Goal: Contribute content: Contribute content

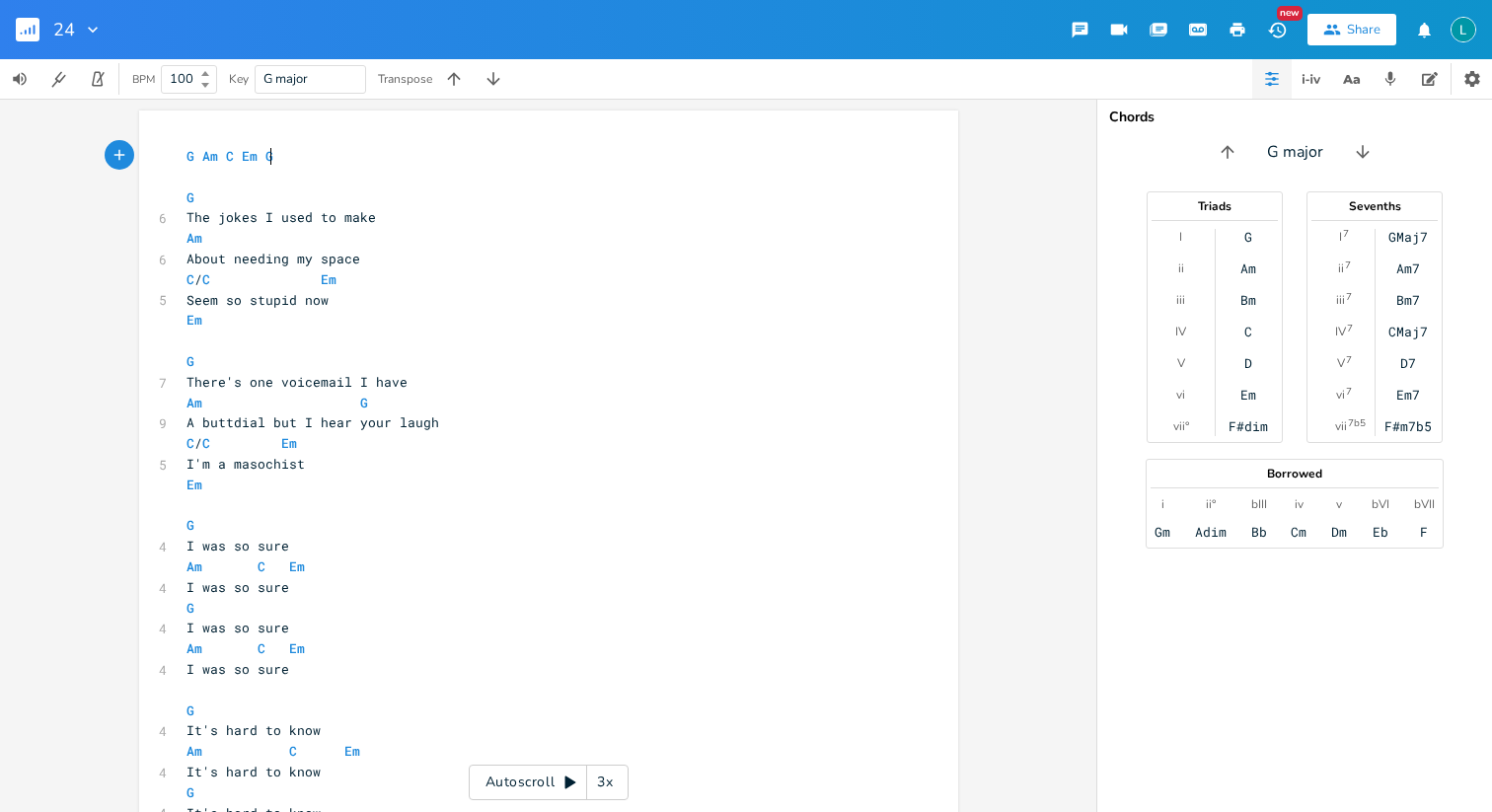
click at [268, 757] on span "Am C Em" at bounding box center [272, 751] width 173 height 18
click at [22, 31] on rect "button" at bounding box center [28, 30] width 24 height 24
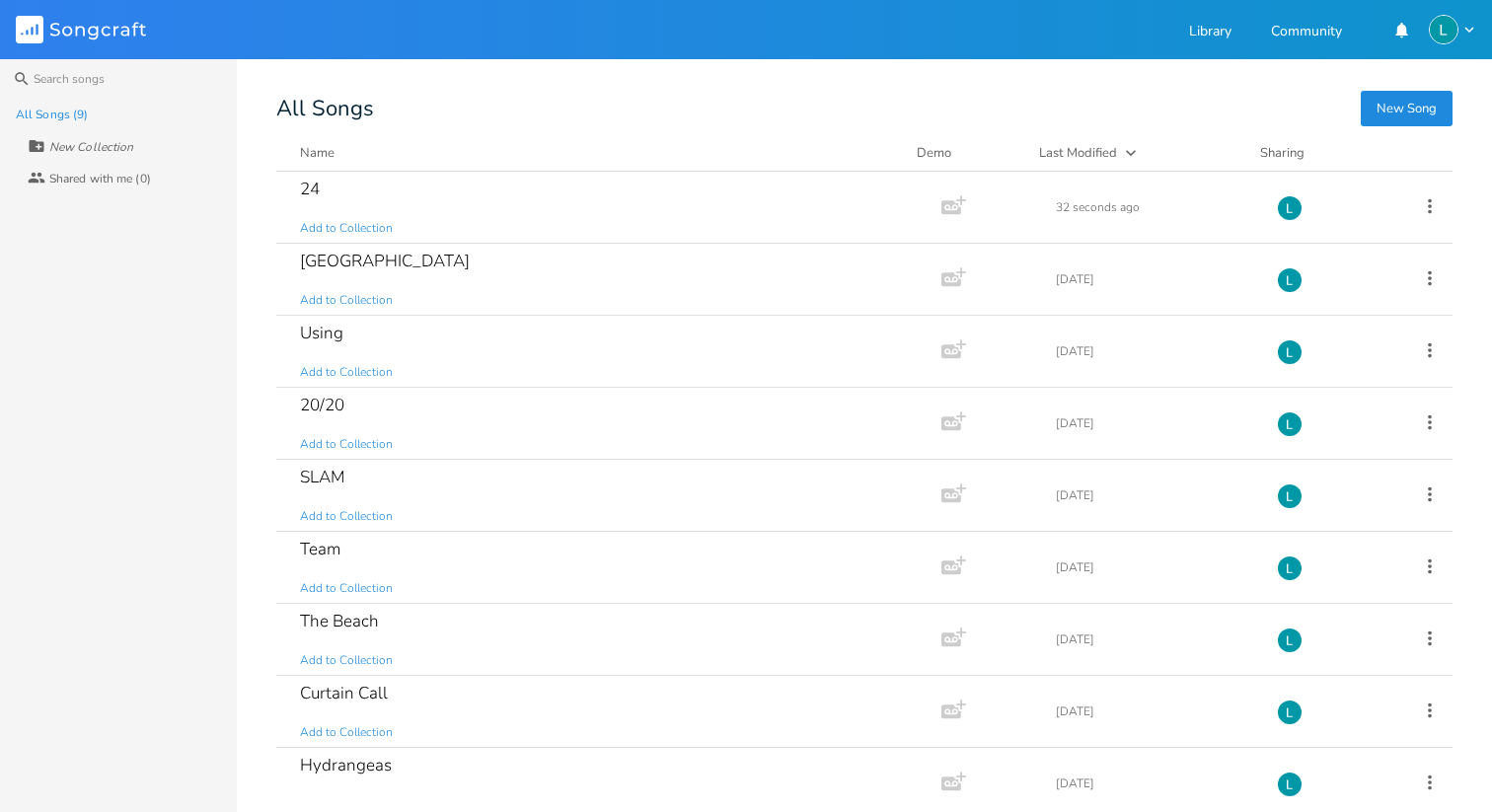
click at [1401, 120] on button "New Song" at bounding box center [1407, 109] width 92 height 36
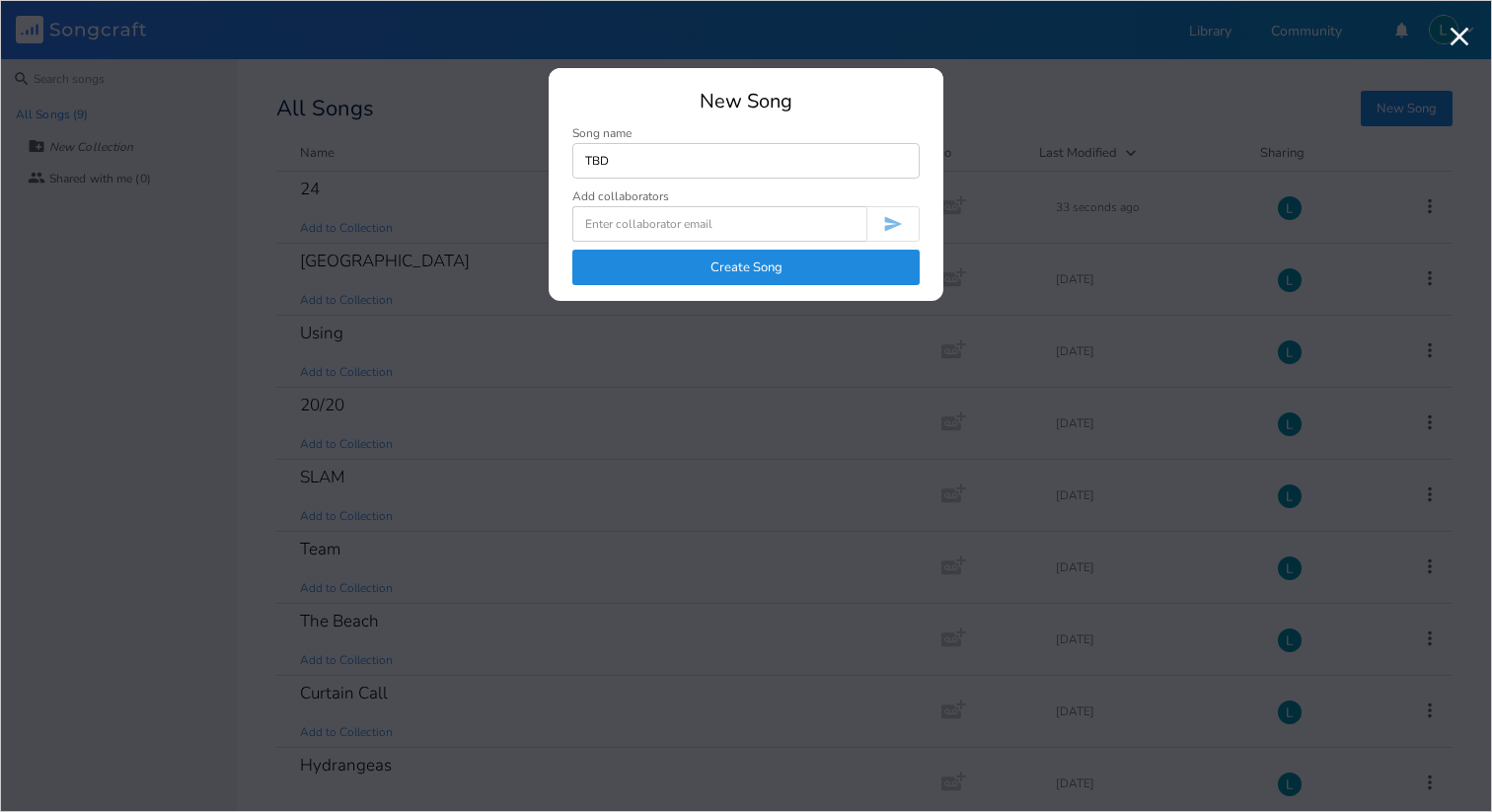
type input "TBD"
click at [724, 250] on button "Create Song" at bounding box center [746, 267] width 348 height 36
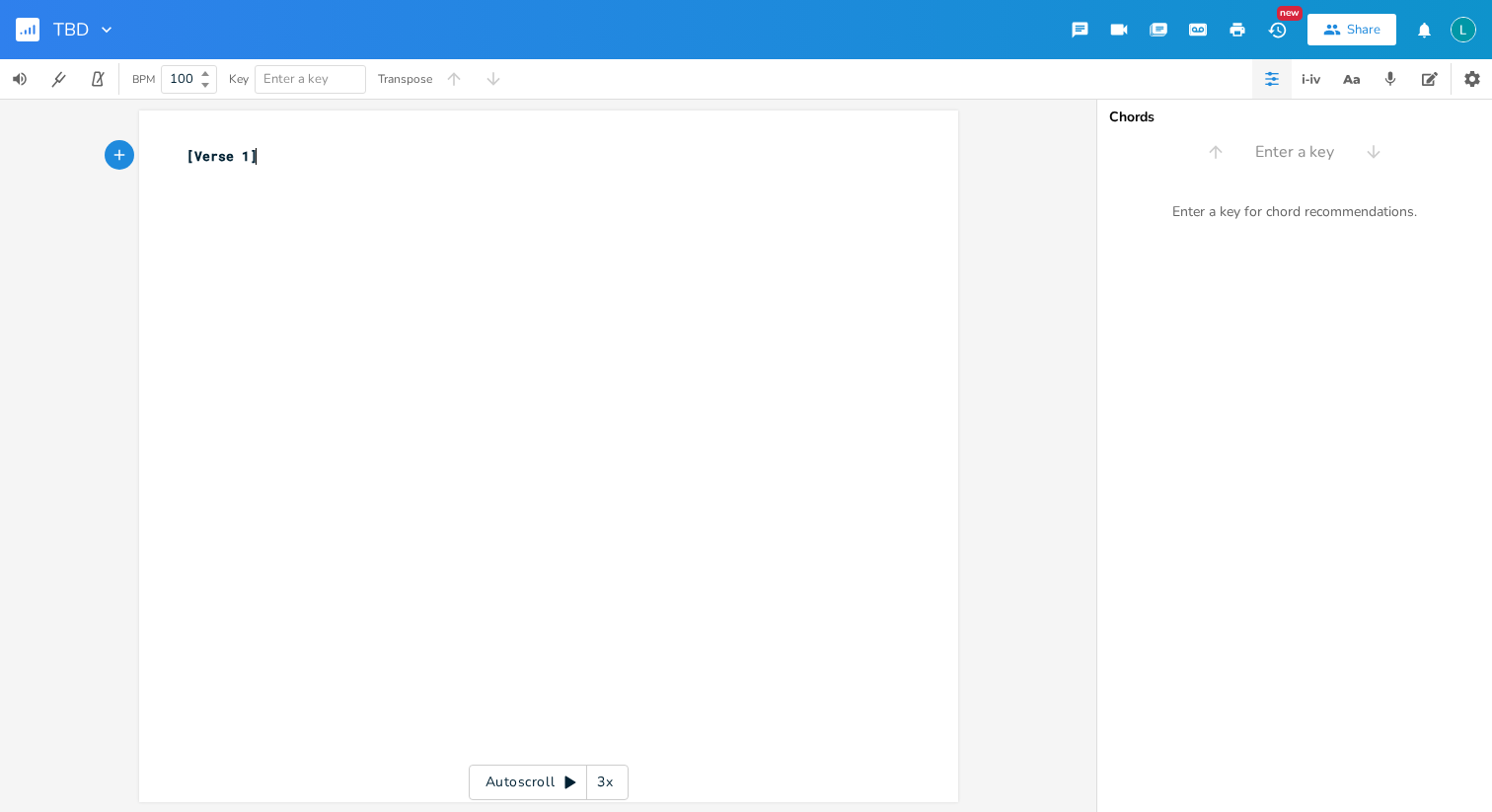
type textarea "[Verse 1]"
drag, startPoint x: 283, startPoint y: 152, endPoint x: 86, endPoint y: 130, distance: 198.2
click at [86, 130] on div "[Verse 1] xxxxxxxxxx [Verse 1] ​ Autoscroll 3x" at bounding box center [548, 456] width 1097 height 713
type textarea "C"
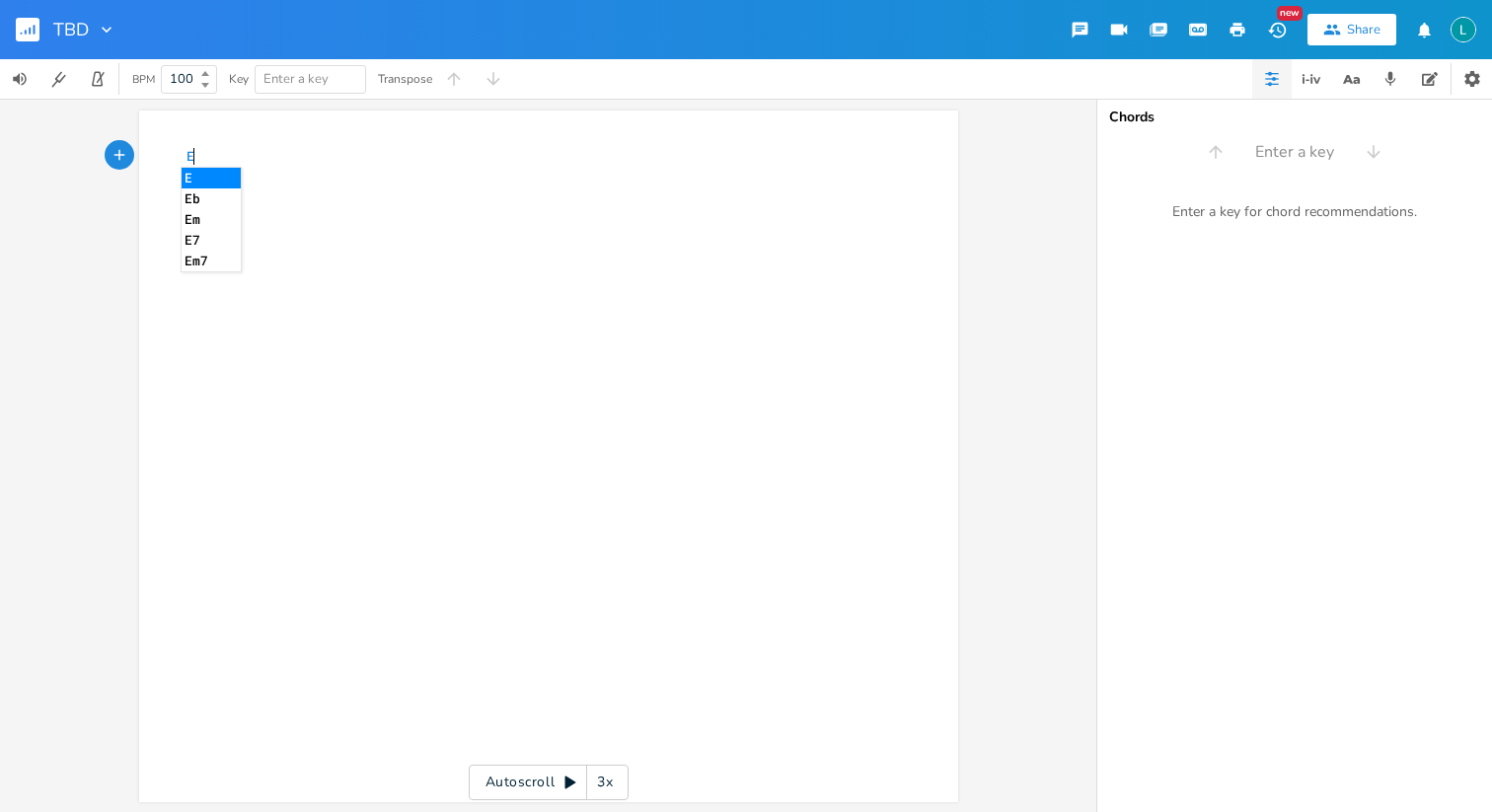
type textarea "Em"
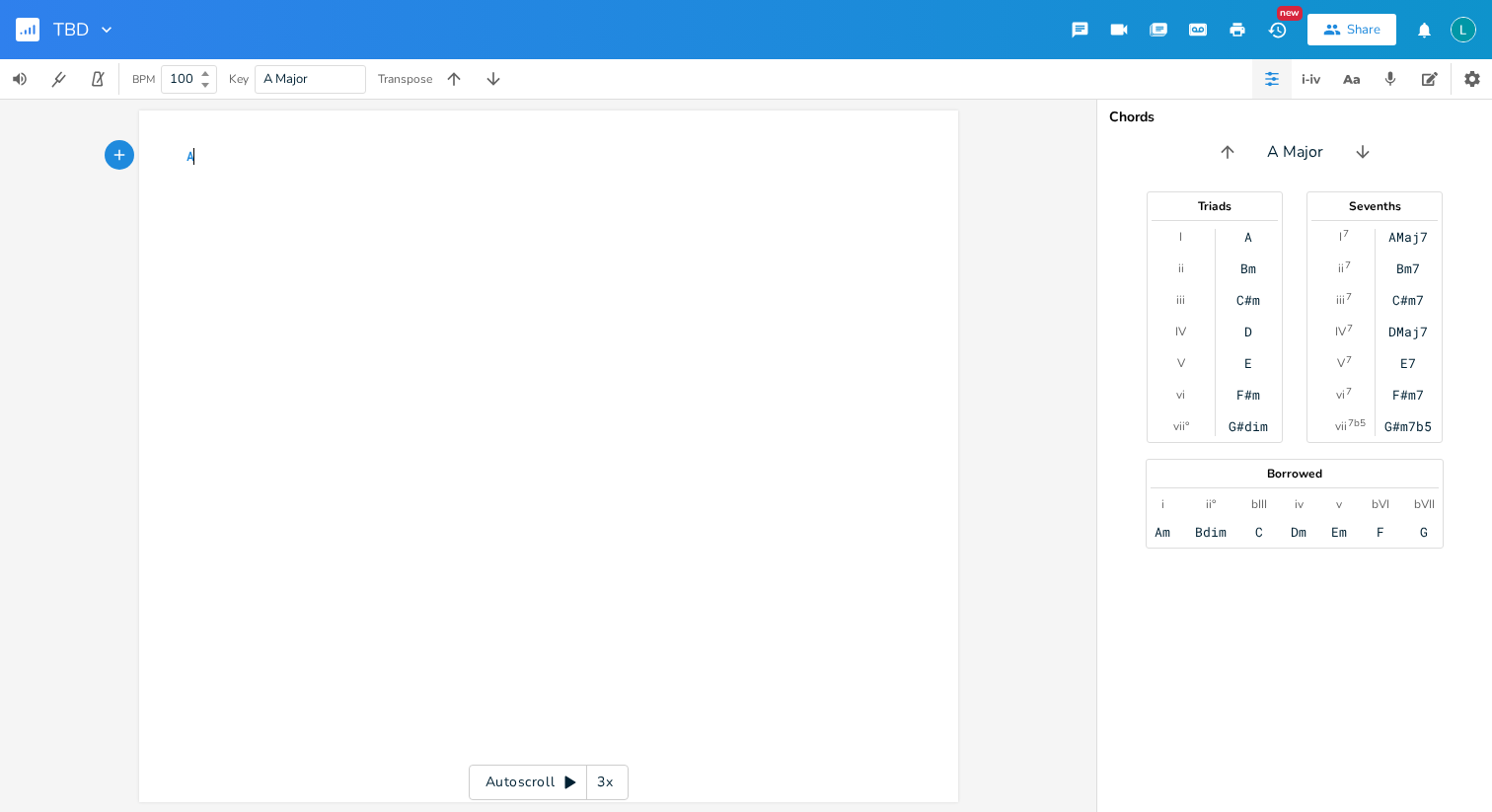
type textarea "A"
click at [1250, 273] on div "Bm" at bounding box center [1248, 268] width 16 height 16
click at [186, 155] on span "A" at bounding box center [190, 155] width 8 height 19
click at [238, 164] on pre "A" at bounding box center [538, 155] width 712 height 21
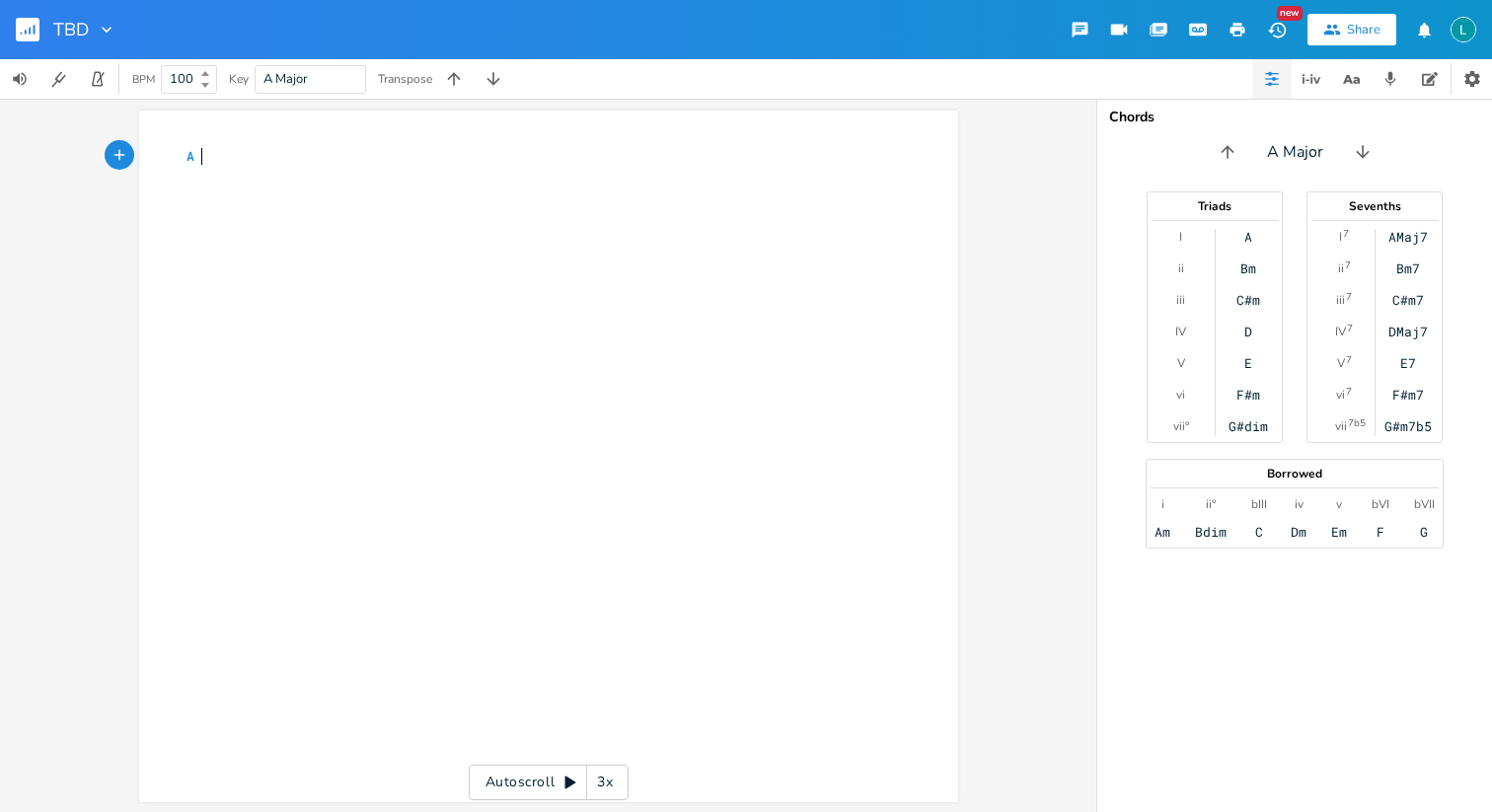
type textarea "Bm"
click at [204, 154] on span "Bm" at bounding box center [210, 155] width 16 height 19
click at [254, 152] on pre "A Bm" at bounding box center [538, 155] width 712 height 21
type textarea "Bm D E"
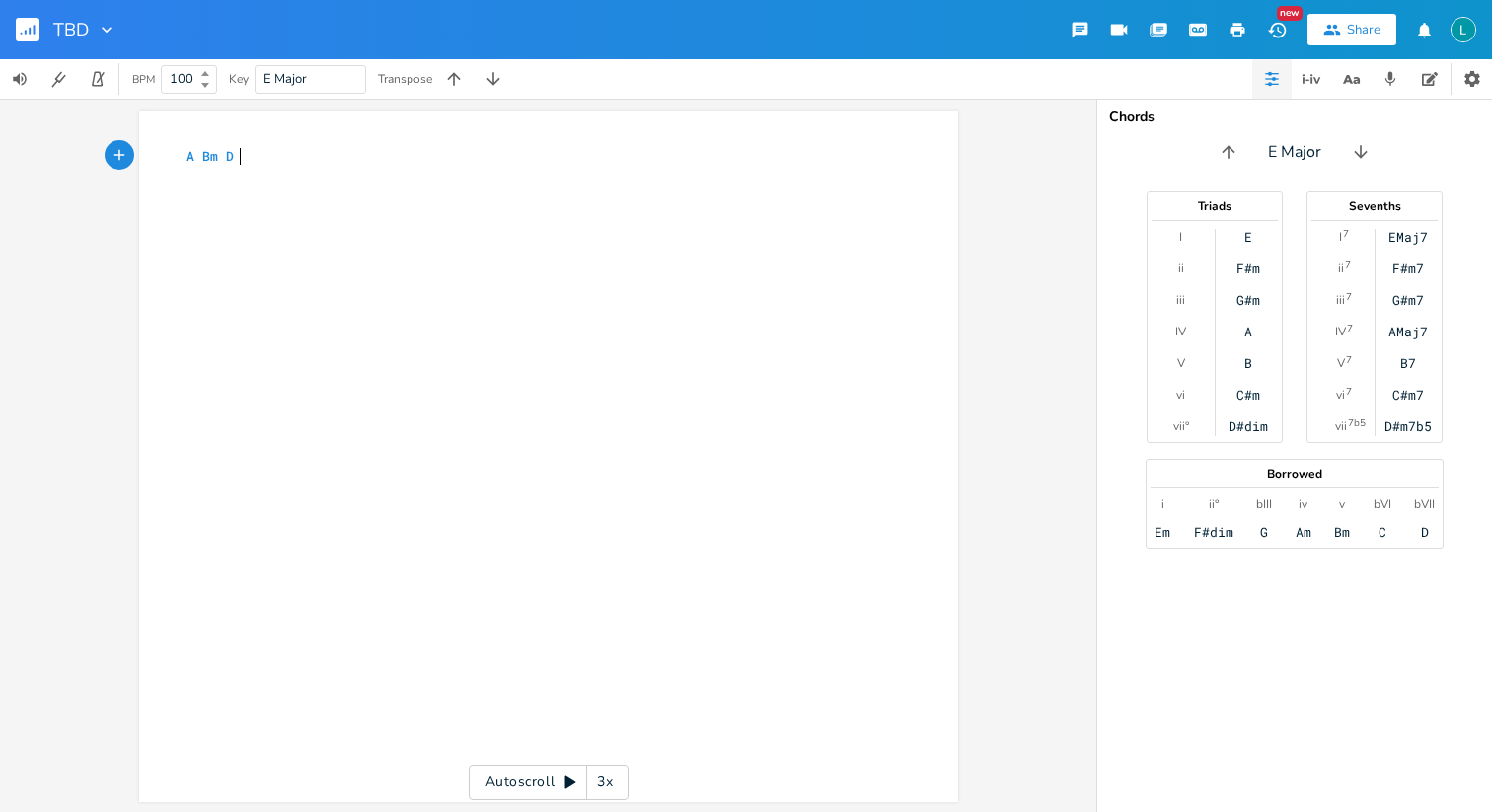
scroll to position [0, 47]
click at [260, 171] on pre "​" at bounding box center [538, 176] width 712 height 21
type textarea "A"
type textarea "When I went back in time"
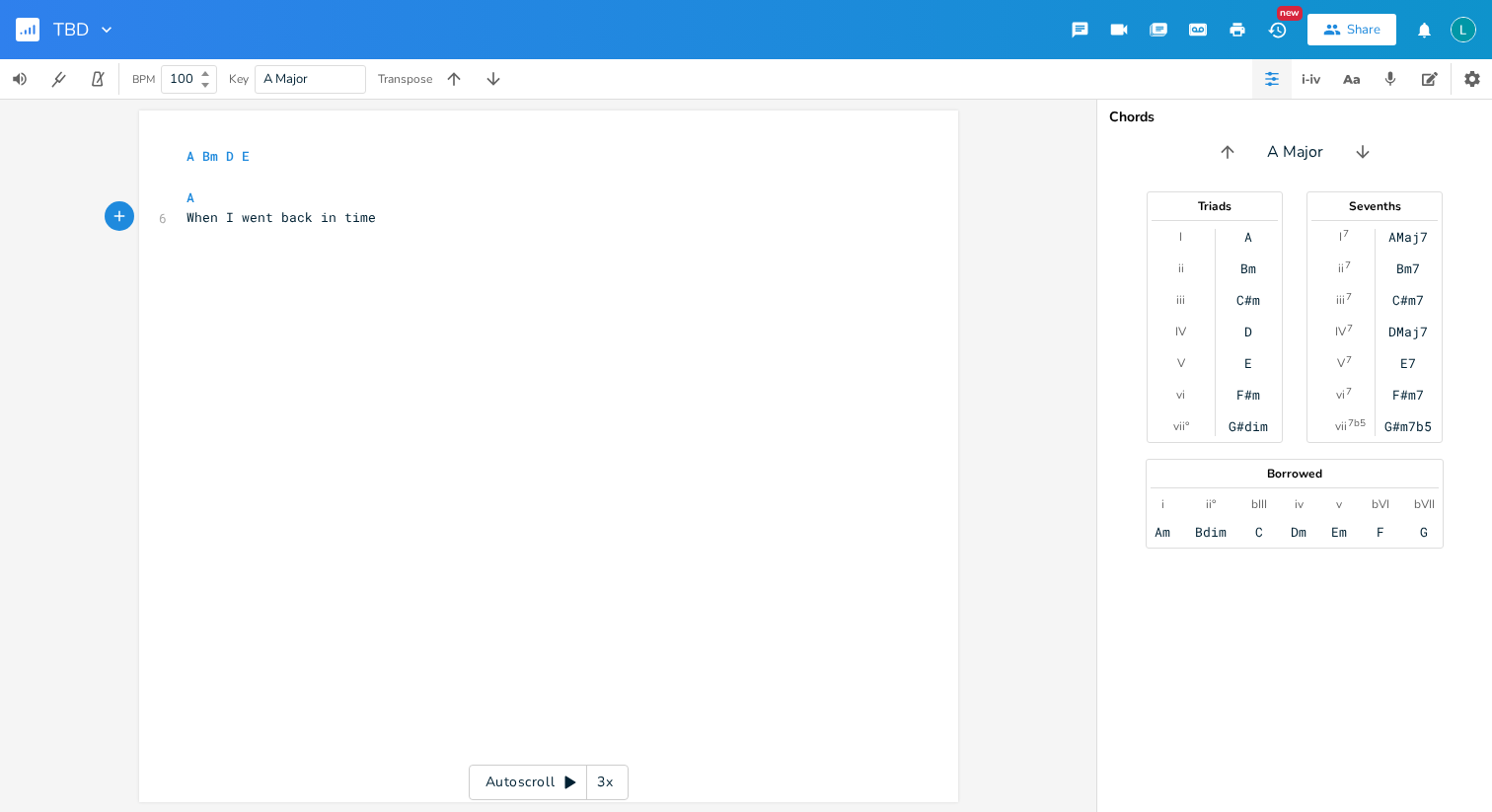
click at [238, 196] on pre "A" at bounding box center [538, 197] width 712 height 21
type textarea "Bm. D. A"
click at [273, 204] on span "A Bm . D . A" at bounding box center [230, 197] width 87 height 18
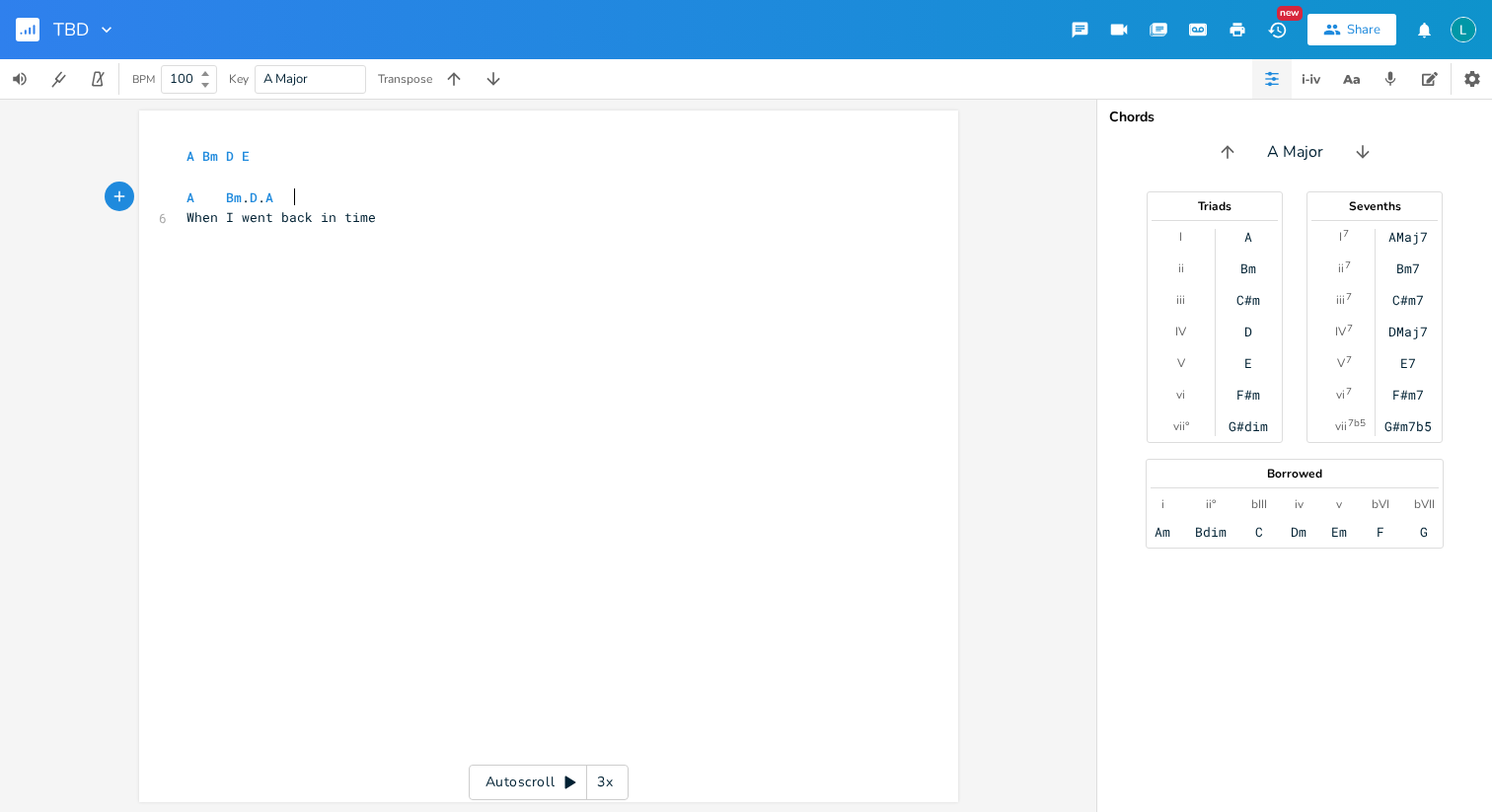
type textarea "="
click at [381, 235] on pre "​" at bounding box center [538, 238] width 712 height 21
click at [377, 227] on pre "When I went back in time" at bounding box center [538, 217] width 712 height 21
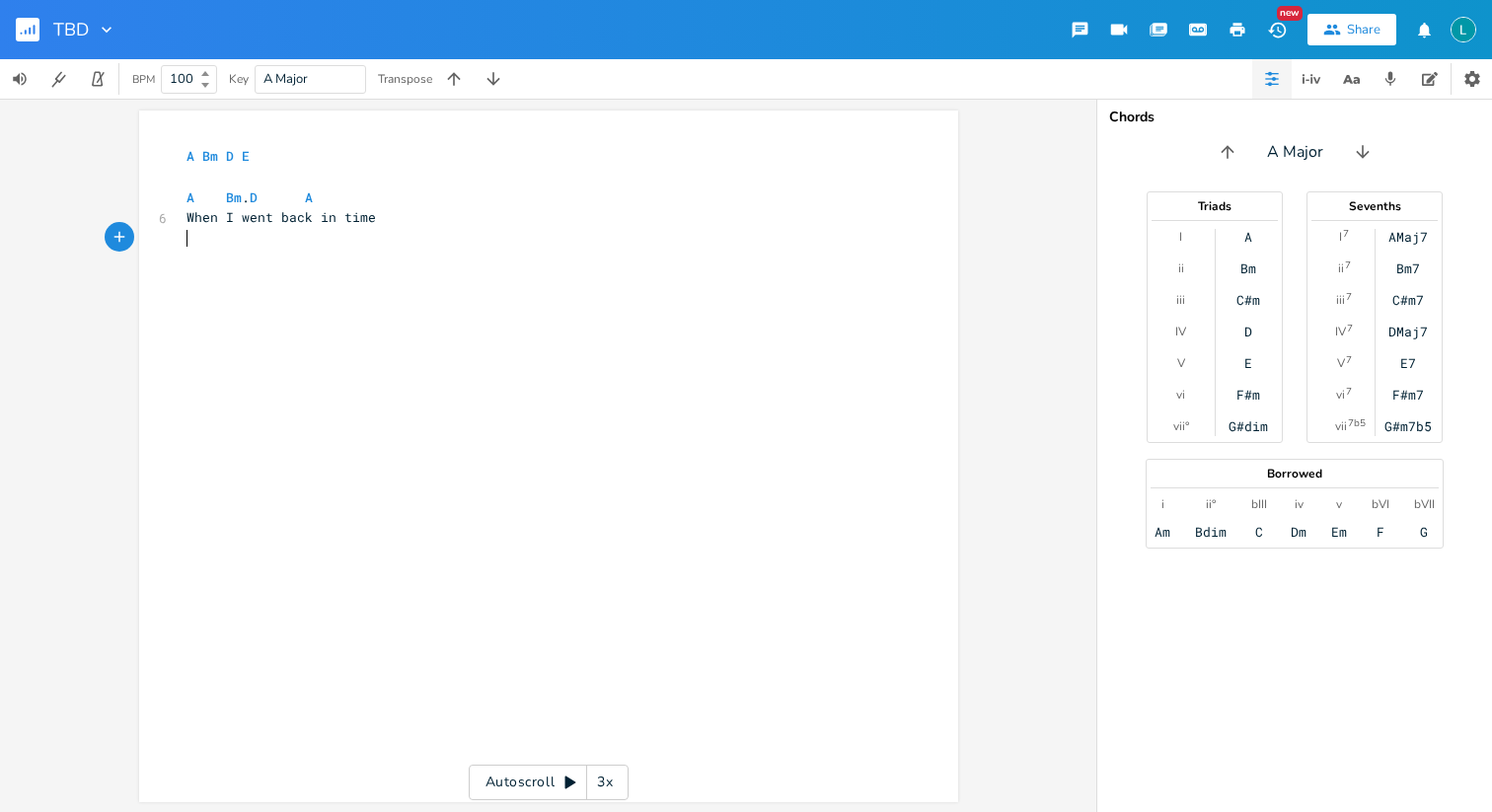
type textarea "Em"
type textarea "I saw your house"
click at [366, 227] on pre "When I went back in time" at bounding box center [538, 217] width 712 height 21
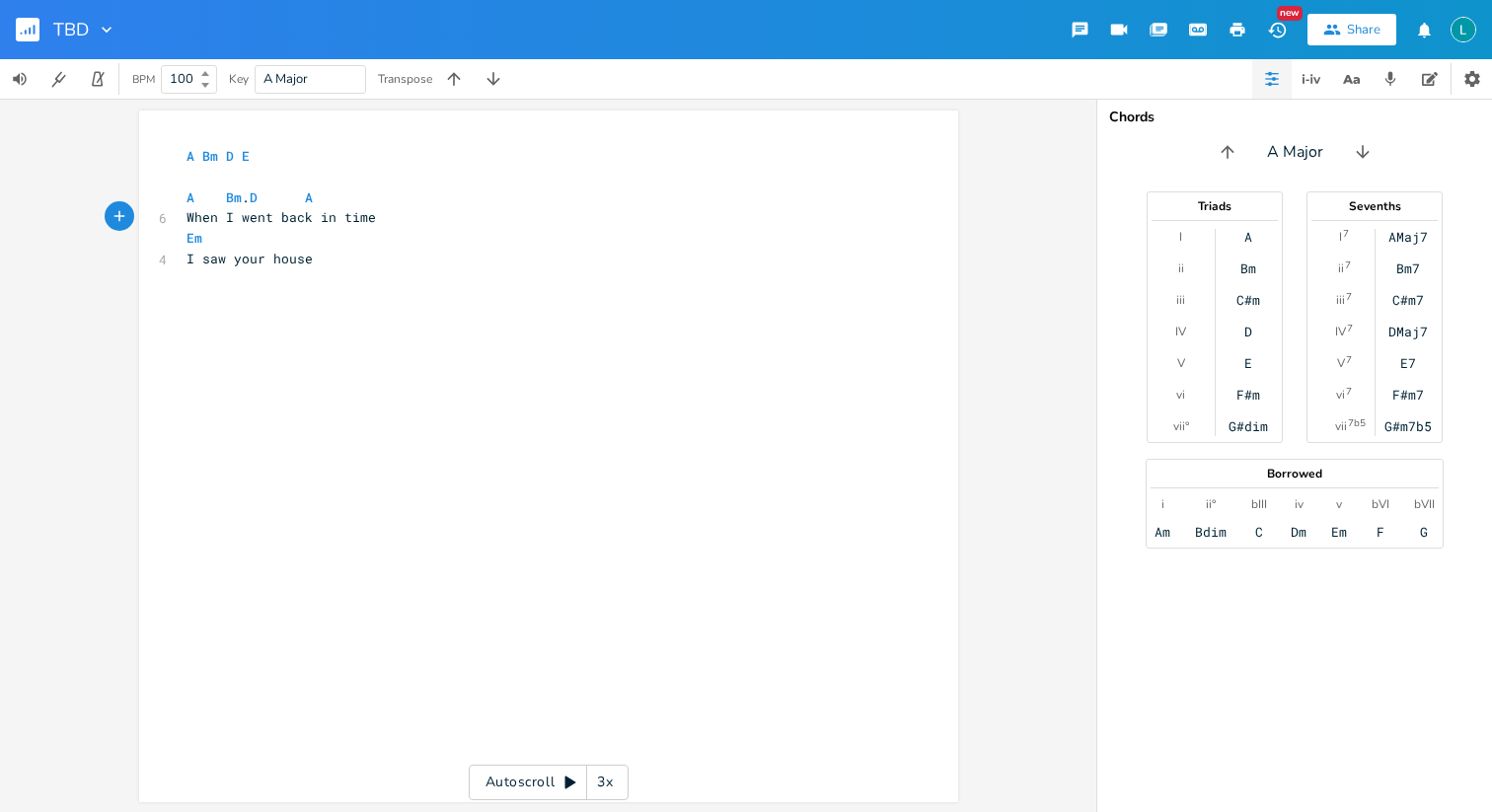
click at [363, 234] on pre "Em" at bounding box center [538, 238] width 712 height 21
type textarea "B,"
type textarea "m"
type textarea "A Bm. D A"
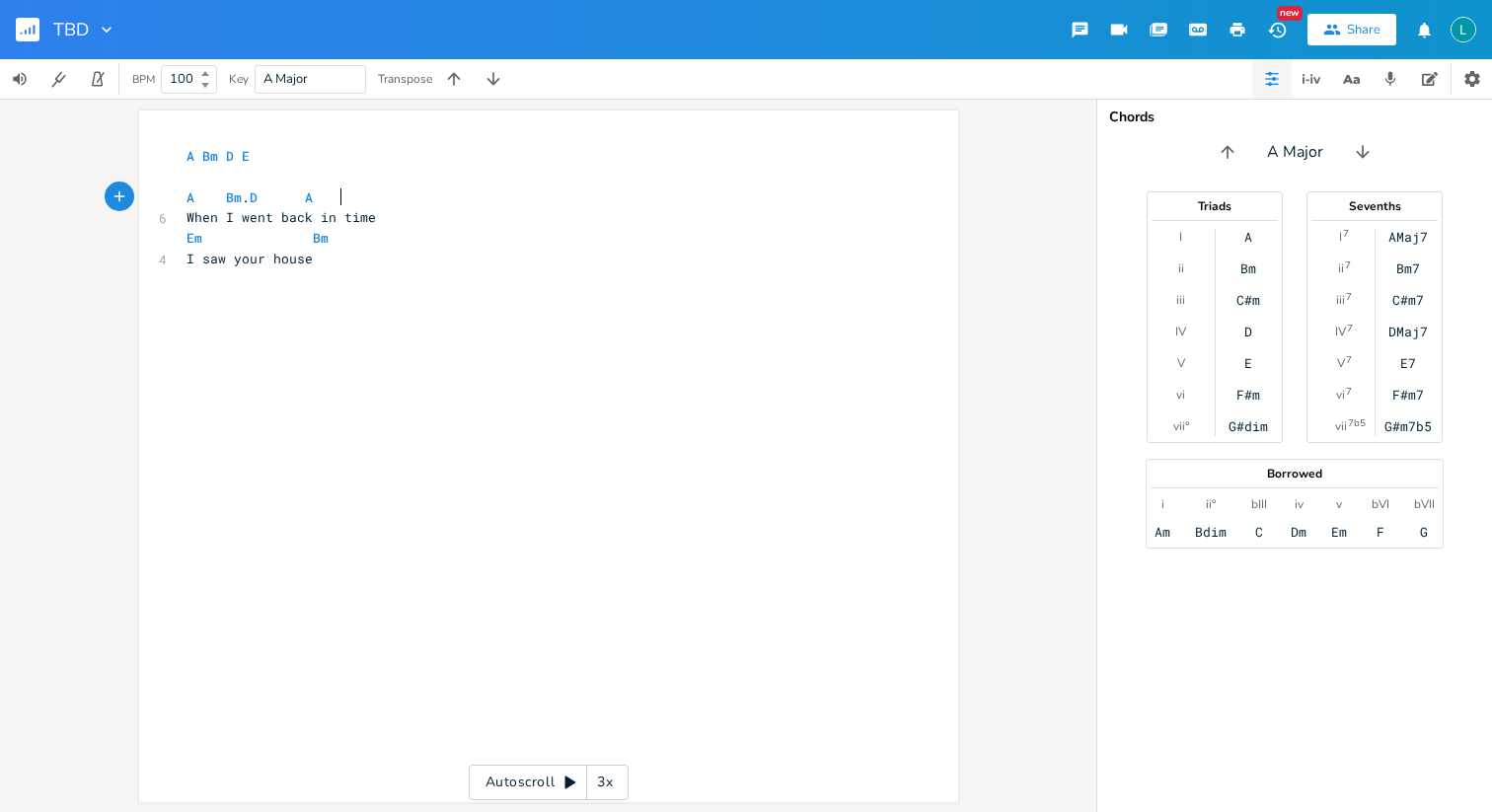
drag, startPoint x: 360, startPoint y: 200, endPoint x: 148, endPoint y: 200, distance: 212.0
click at [148, 200] on div "A Bm. D A x A Bm D E ​ A Bm . D A 6 When I went back in time Em Bm 4 I saw your…" at bounding box center [548, 457] width 819 height 691
click at [331, 266] on pre "I saw your house" at bounding box center [538, 258] width 712 height 21
click at [242, 201] on span "A Bm . D A" at bounding box center [250, 197] width 127 height 18
click at [241, 282] on span "A Bm . D A" at bounding box center [250, 279] width 127 height 18
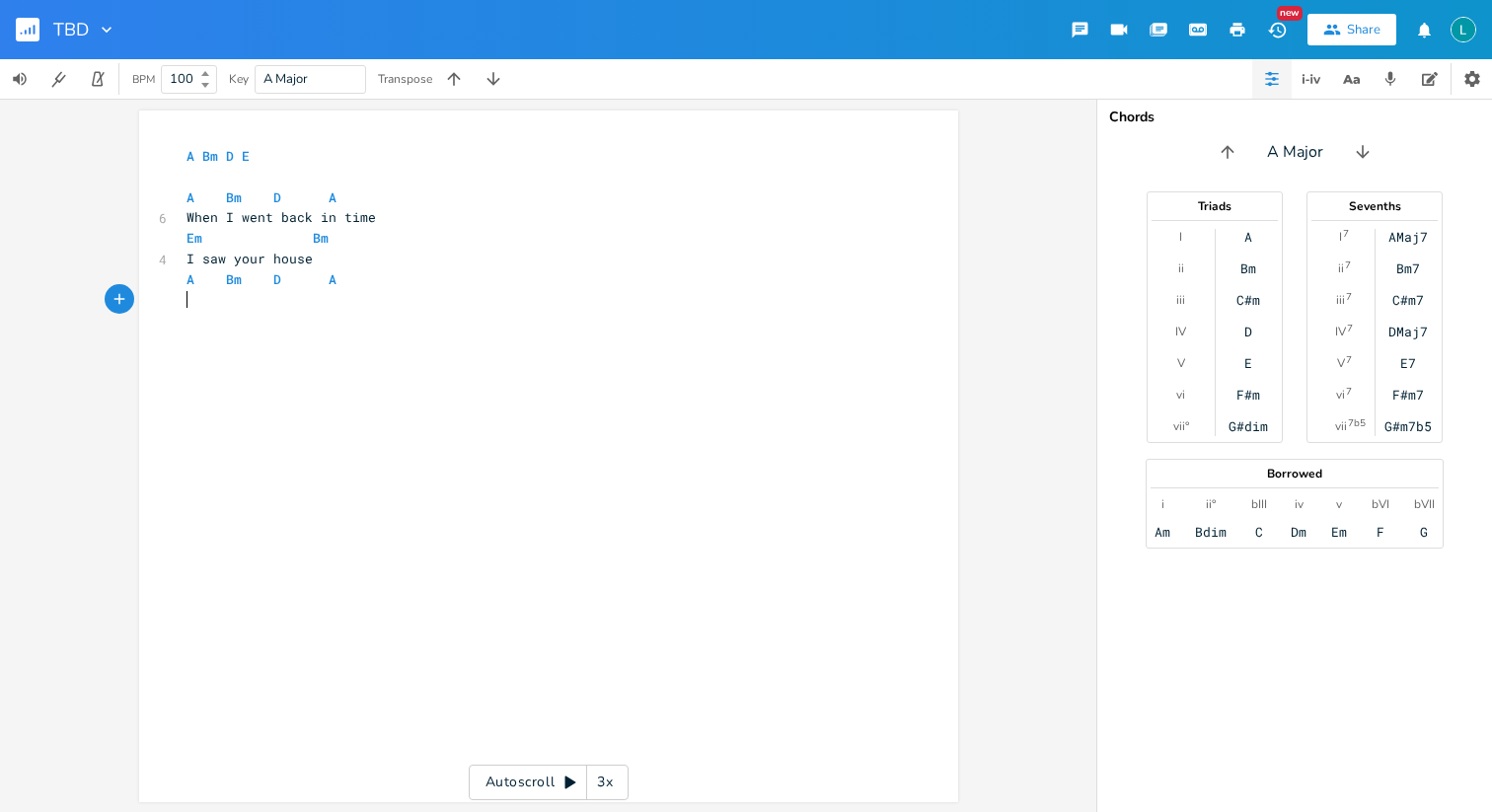
click at [363, 290] on pre "​" at bounding box center [538, 300] width 712 height 21
type textarea "I sra"
type textarea "tared so scare I"
type textarea "d I couldnt move"
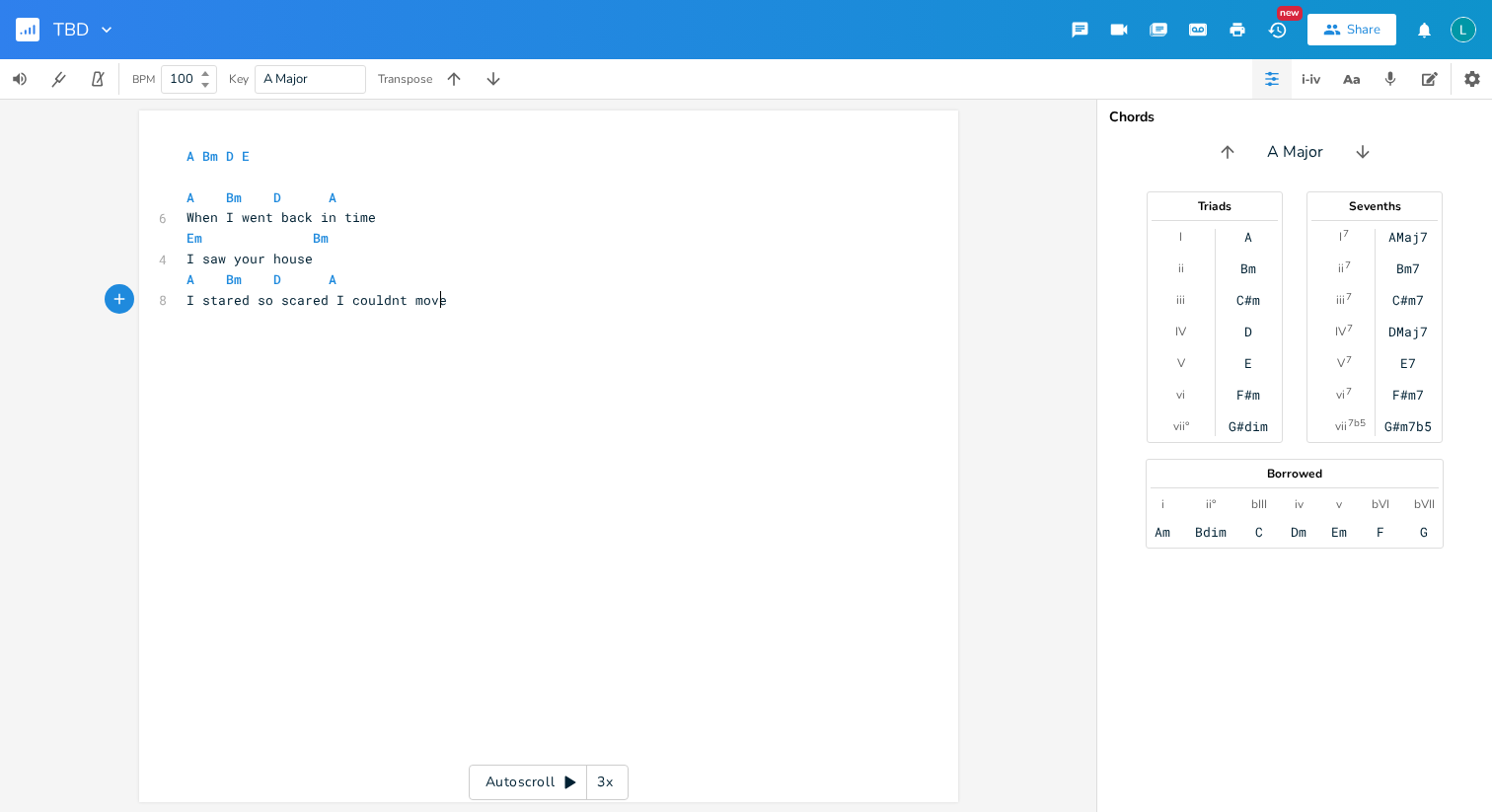
click at [216, 278] on span "A Bm D A" at bounding box center [261, 279] width 150 height 18
click at [291, 279] on span "A Bm D A" at bounding box center [276, 279] width 181 height 18
click at [463, 302] on pre "I stared so scared I couldnt move" at bounding box center [538, 300] width 712 height 21
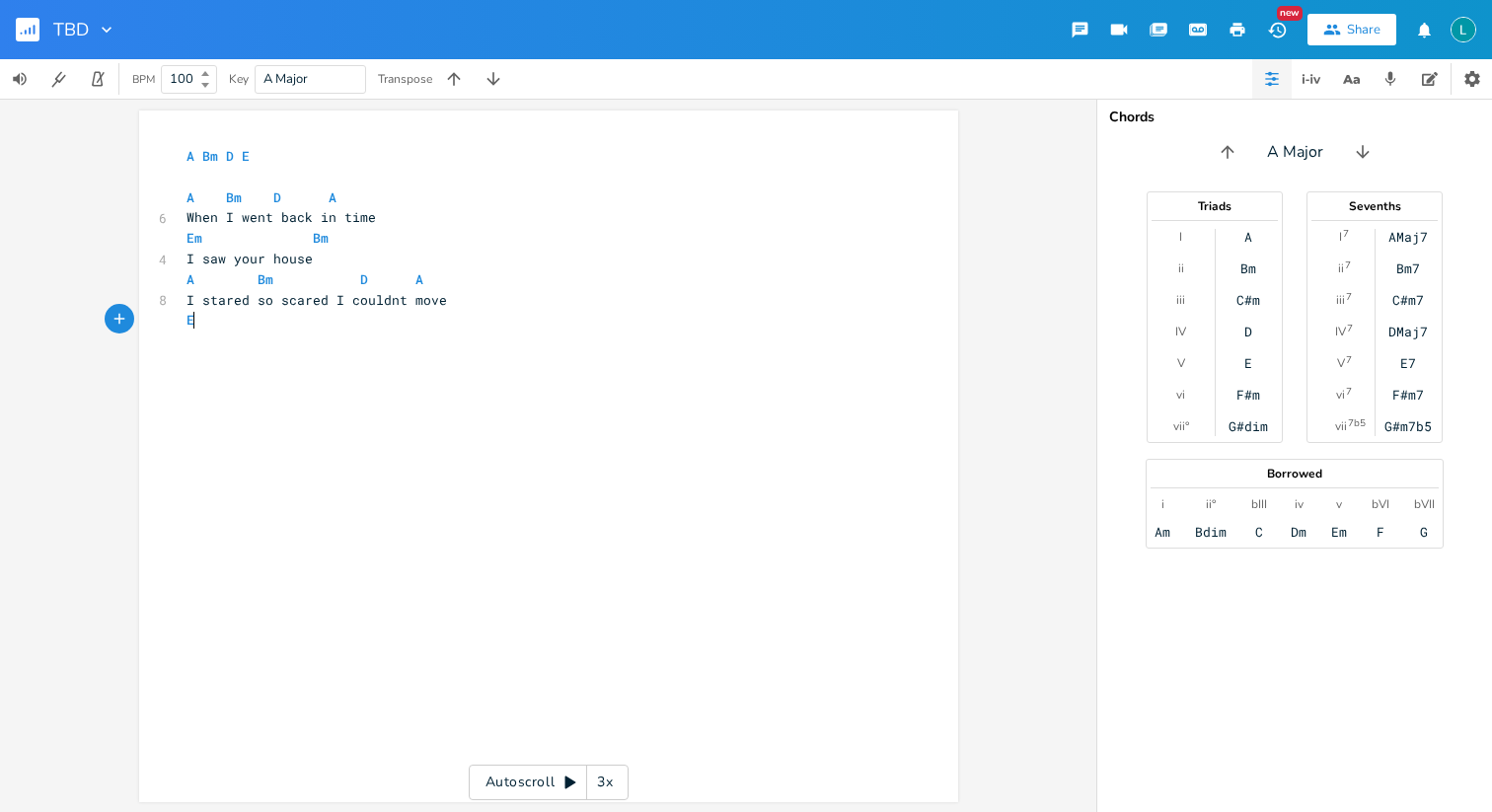
scroll to position [0, 18]
type textarea "Em"
type textarea "I couldn;t"
type textarea "'"
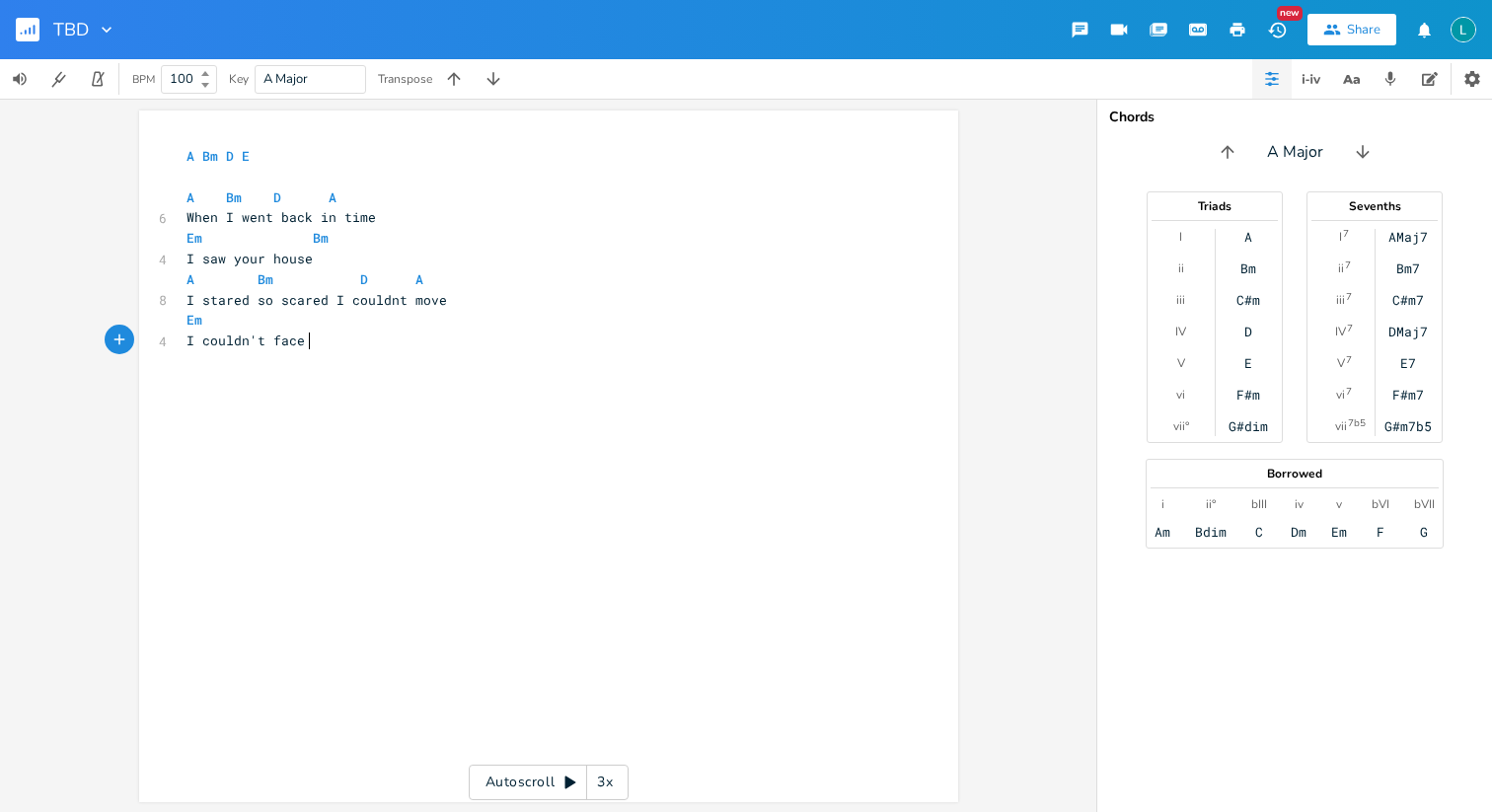
type textarea "t face you"
click at [391, 304] on span "I stared so scared I couldnt move" at bounding box center [316, 300] width 261 height 18
click at [391, 313] on pre "Em" at bounding box center [538, 320] width 712 height 21
type textarea "Bm"
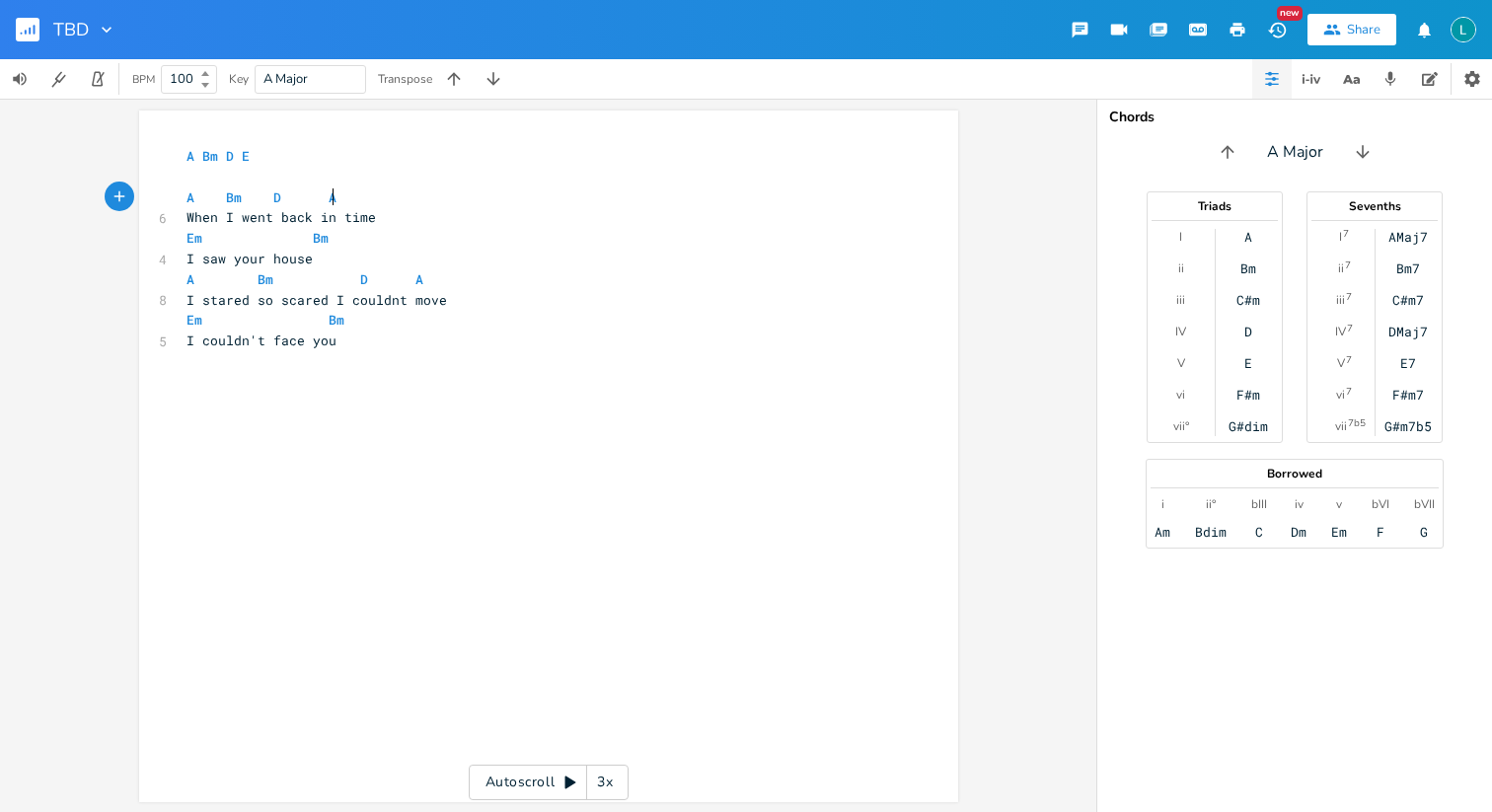
type textarea "A Bm D A"
drag, startPoint x: 351, startPoint y: 205, endPoint x: 130, endPoint y: 180, distance: 222.4
click at [130, 180] on div "A Bm D A x A Bm D E ​ A Bm D A 6 When I went back in time Em Bm 4 I saw your ho…" at bounding box center [548, 456] width 1097 height 713
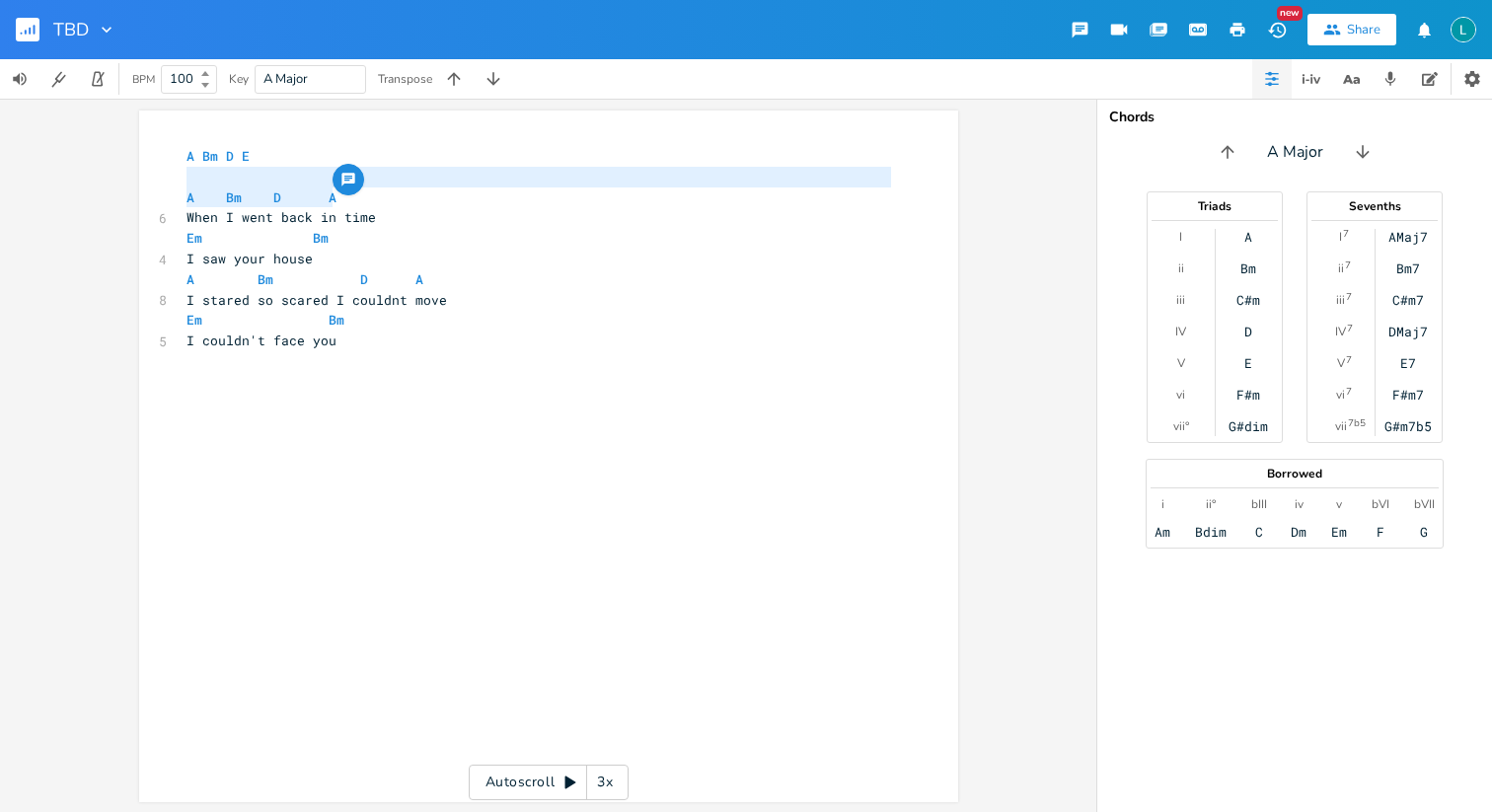
click at [355, 343] on pre "I couldn't face you" at bounding box center [538, 341] width 712 height 21
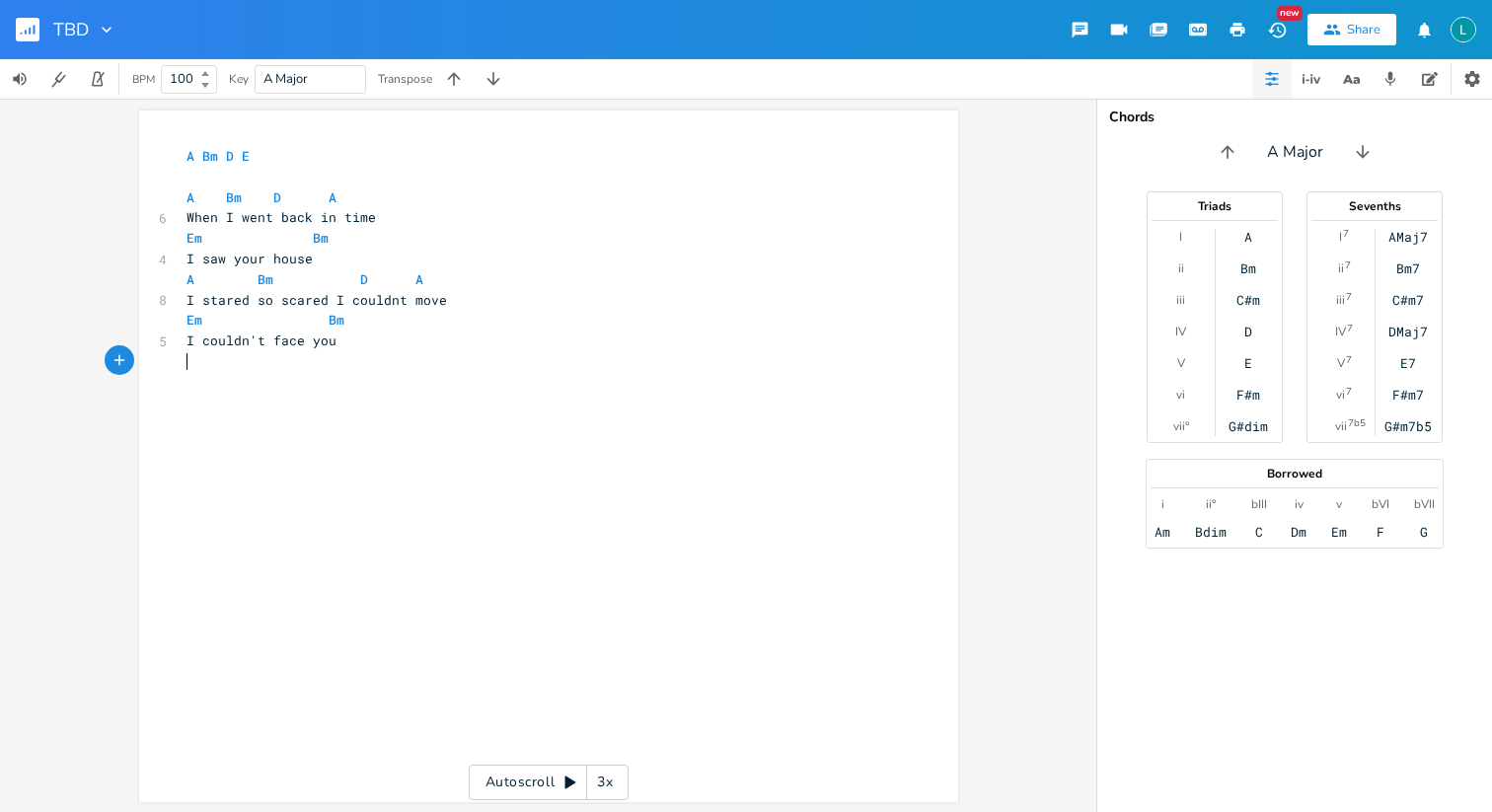
paste textarea "I"
click at [206, 408] on pre "​" at bounding box center [538, 403] width 712 height 21
type textarea "I jbni=="
type textarea "know"
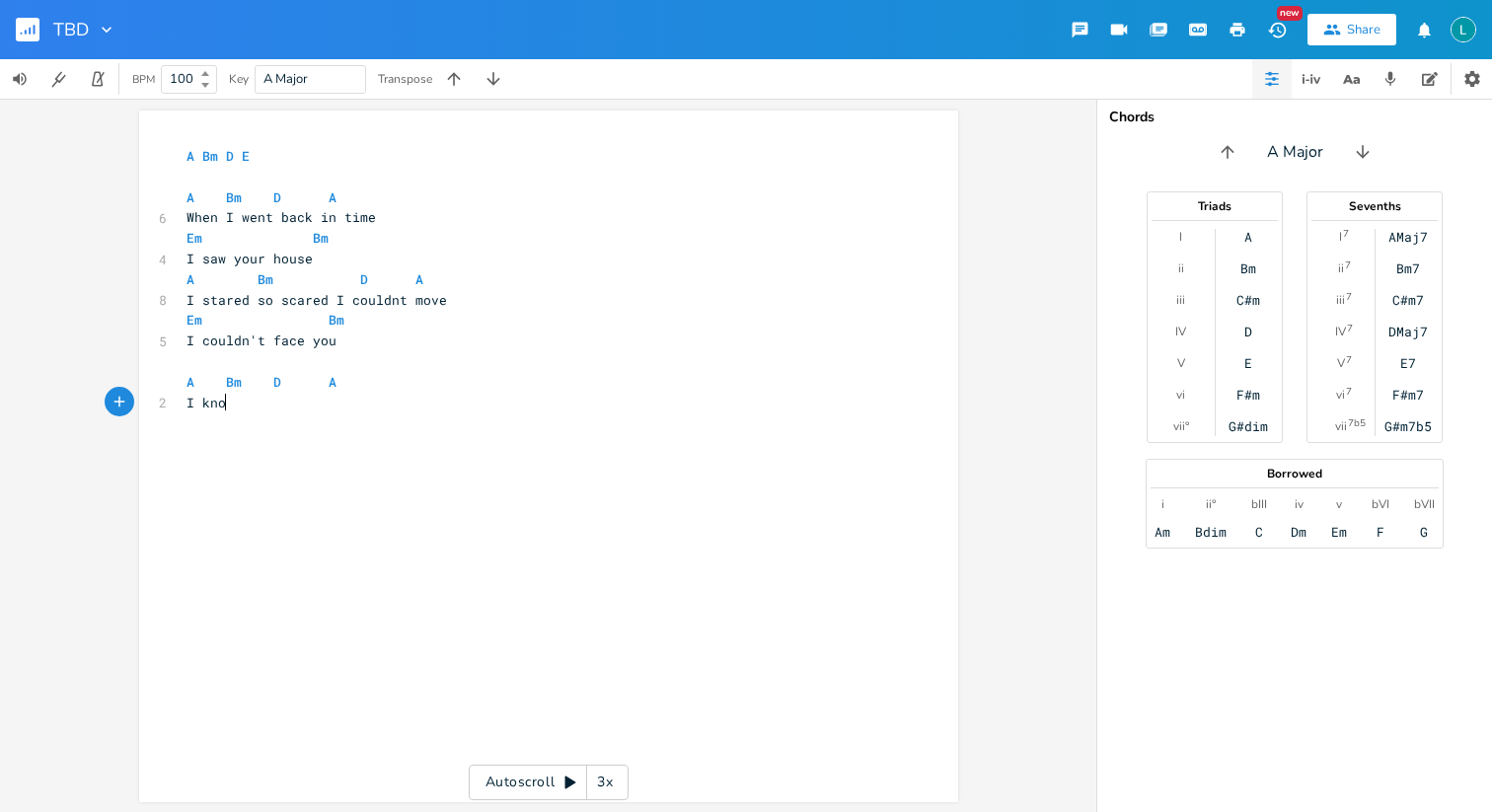
scroll to position [0, 31]
click at [226, 377] on span "Bm" at bounding box center [234, 382] width 16 height 19
click at [242, 403] on pre "I know" at bounding box center [538, 403] width 712 height 21
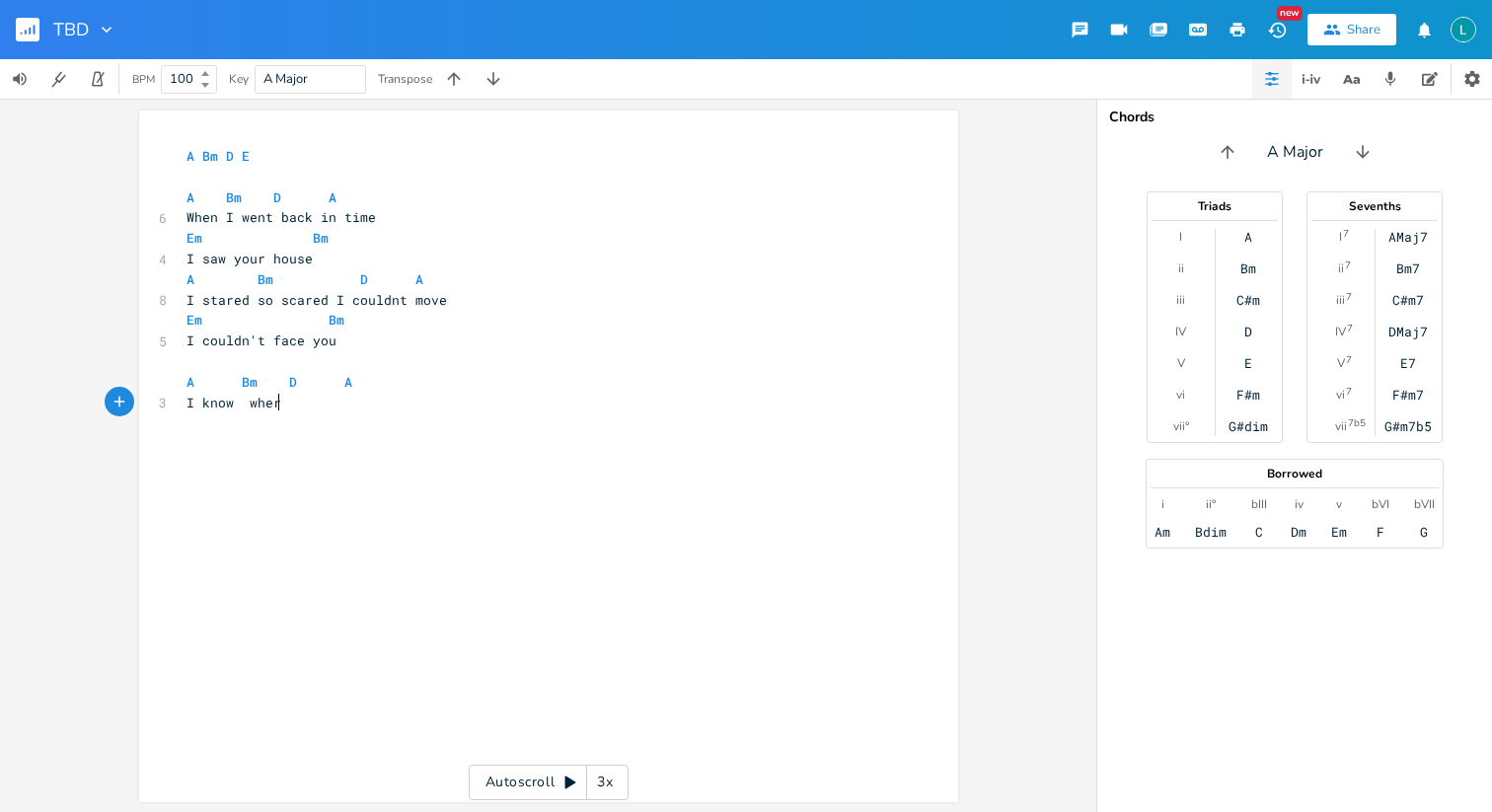
type textarea "where"
click at [225, 380] on span "A Bm D A" at bounding box center [268, 382] width 165 height 18
click at [285, 390] on span "A Bm D A" at bounding box center [272, 382] width 173 height 18
click at [289, 400] on pre "I know where" at bounding box center [538, 403] width 712 height 21
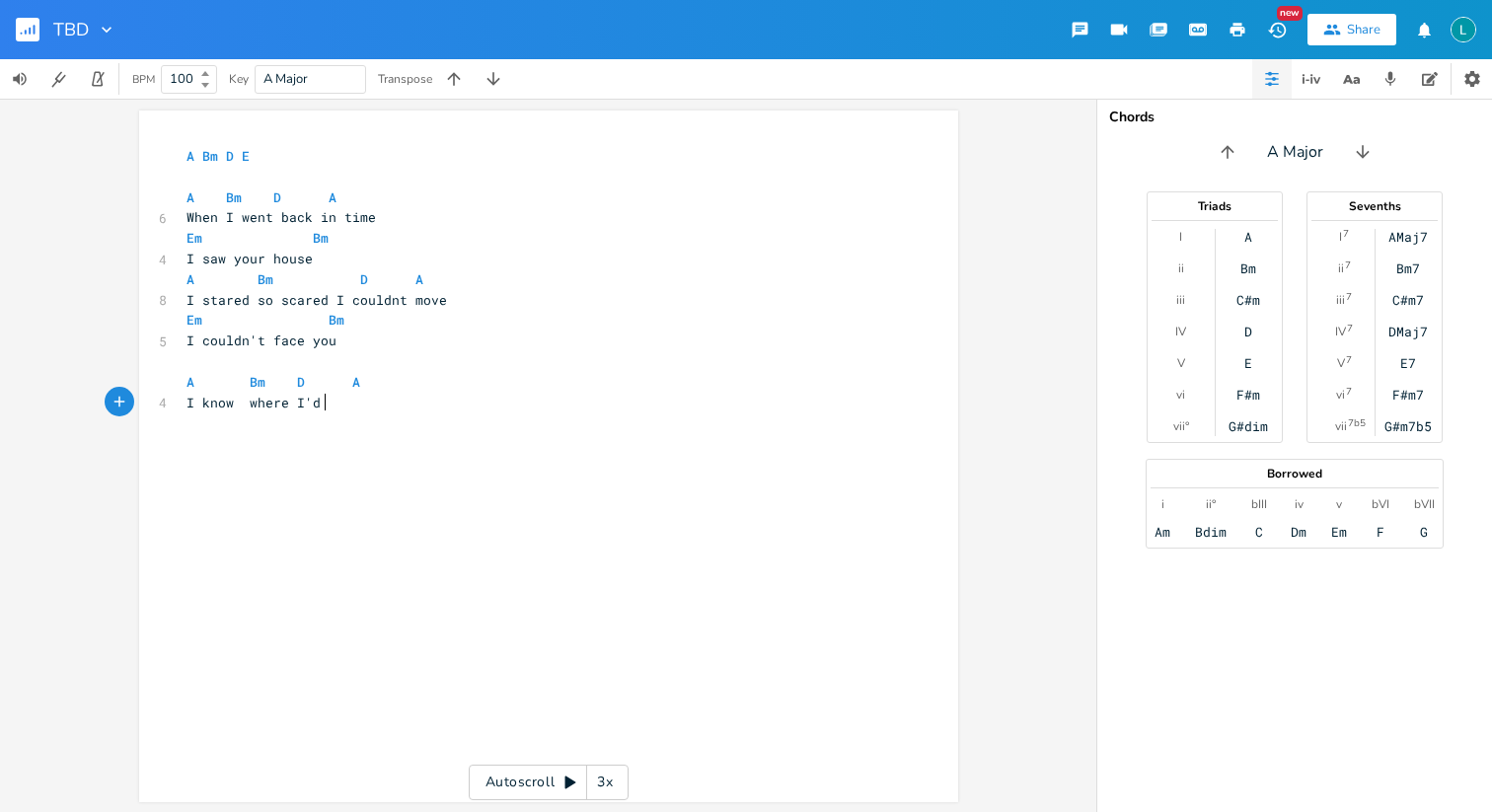
type textarea "I'd be"
click at [241, 404] on span "I know where I'd be" at bounding box center [265, 403] width 158 height 18
type textarea "u"
type textarea "just"
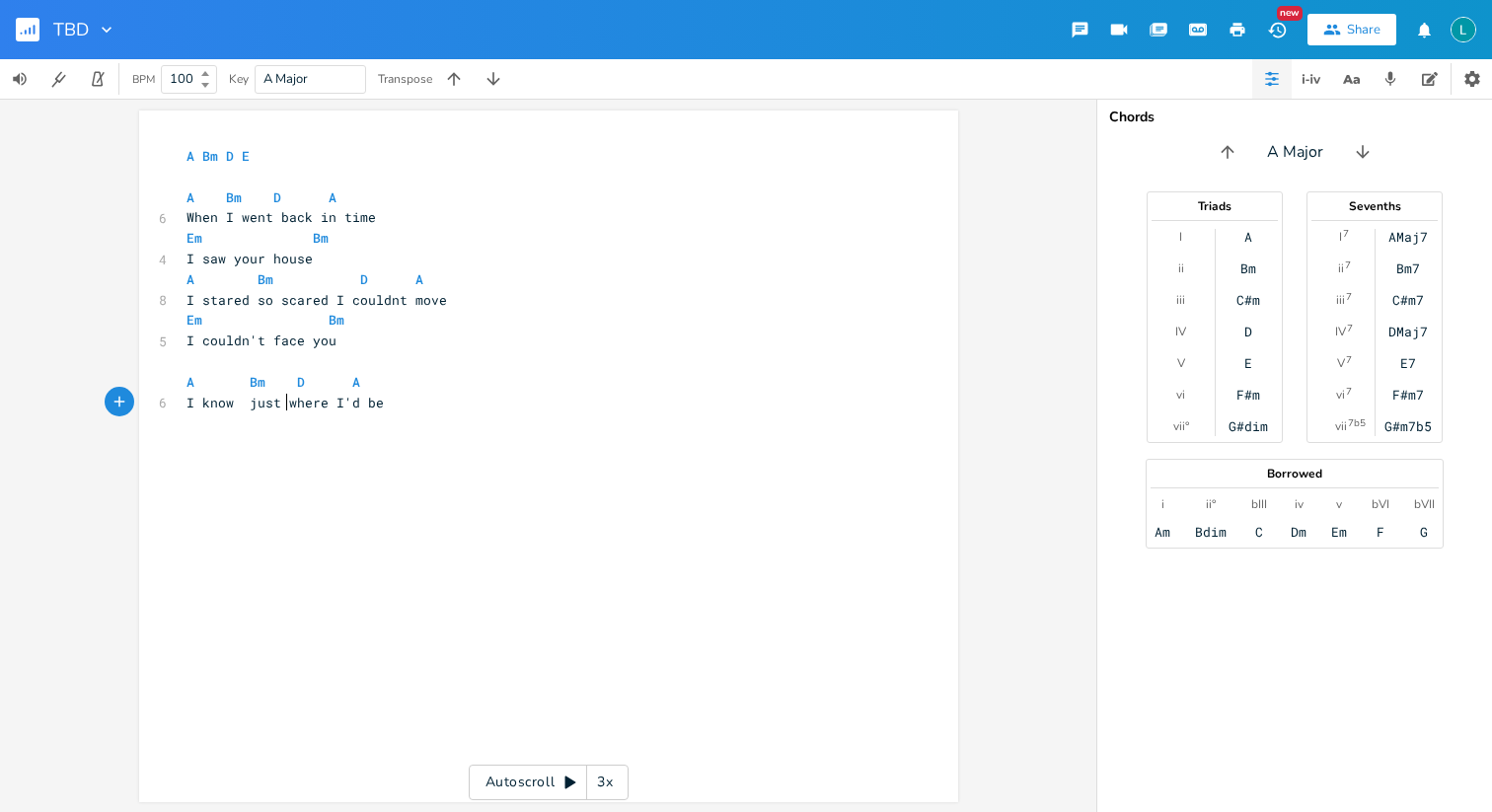
scroll to position [0, 23]
click at [282, 387] on span "A Bm D A" at bounding box center [272, 382] width 173 height 18
click at [338, 401] on span "I know just where I'd be" at bounding box center [284, 403] width 197 height 18
type textarea "would"
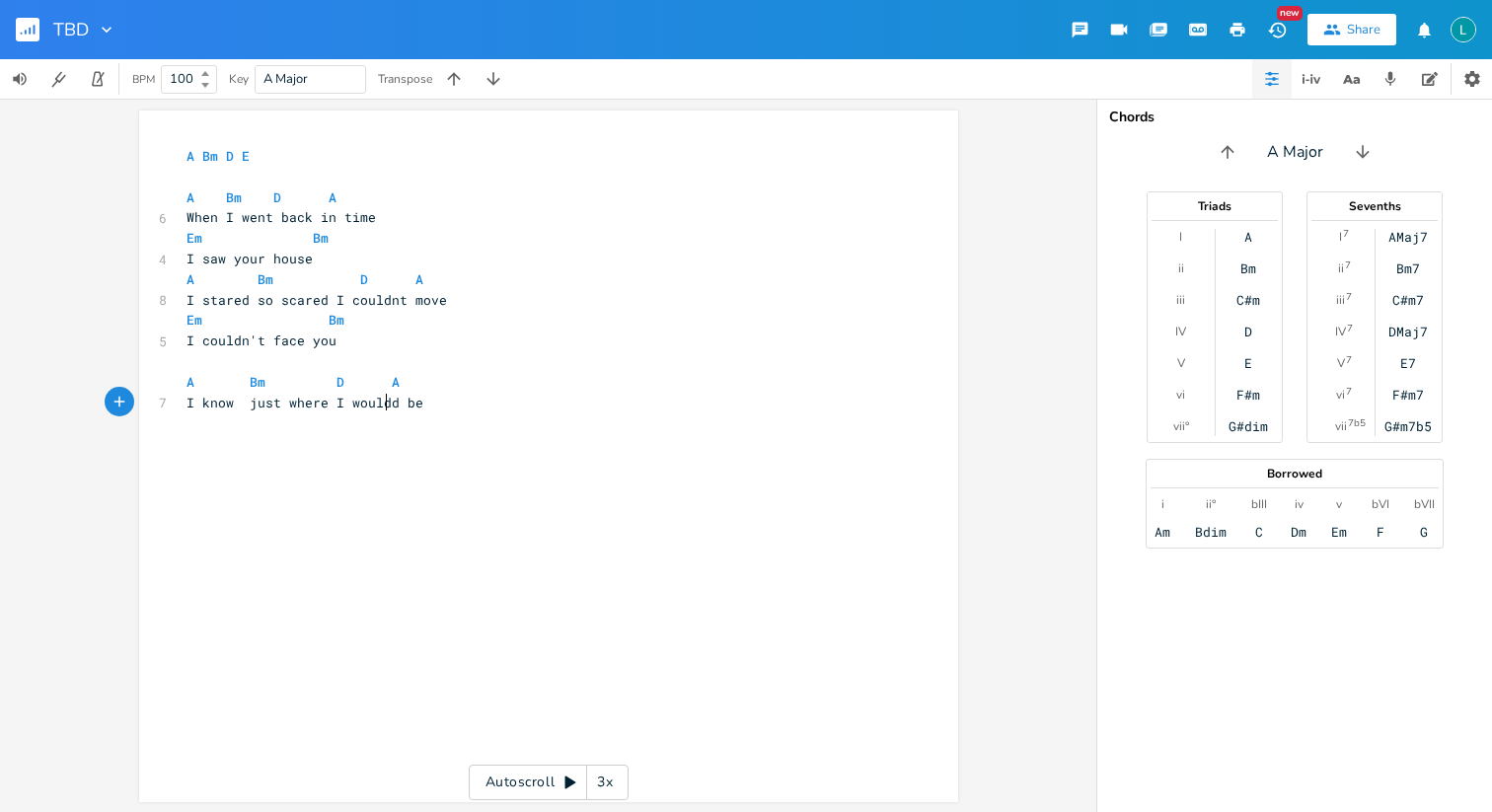
scroll to position [0, 39]
click at [376, 382] on span "A Bm D A" at bounding box center [292, 382] width 213 height 18
click at [453, 399] on pre "I know just where I would be" at bounding box center [538, 403] width 712 height 21
type textarea "ANd"
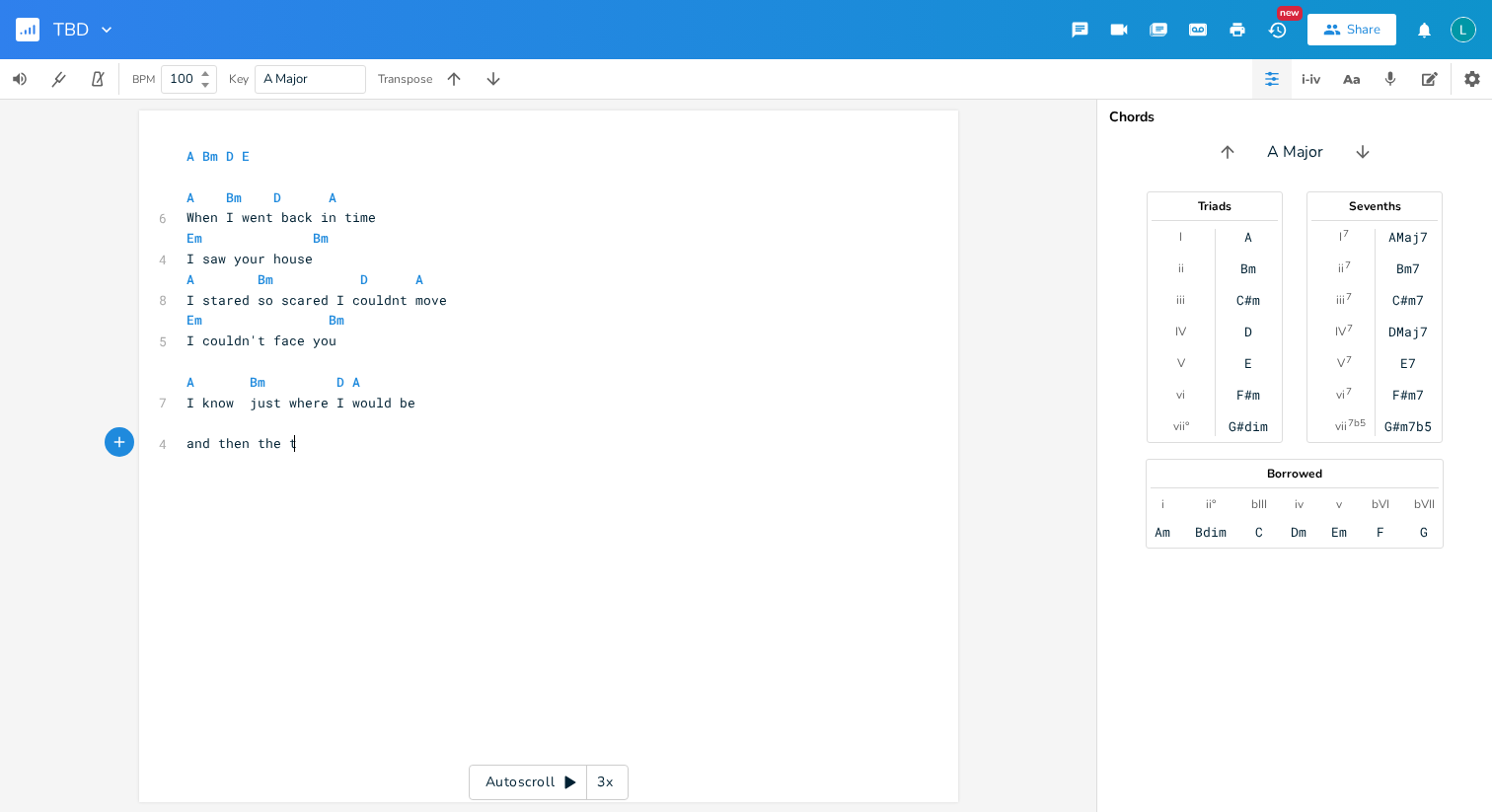
type textarea "and then the trur"
type textarea "th"
type textarea "merciless"
type textarea "it hits me"
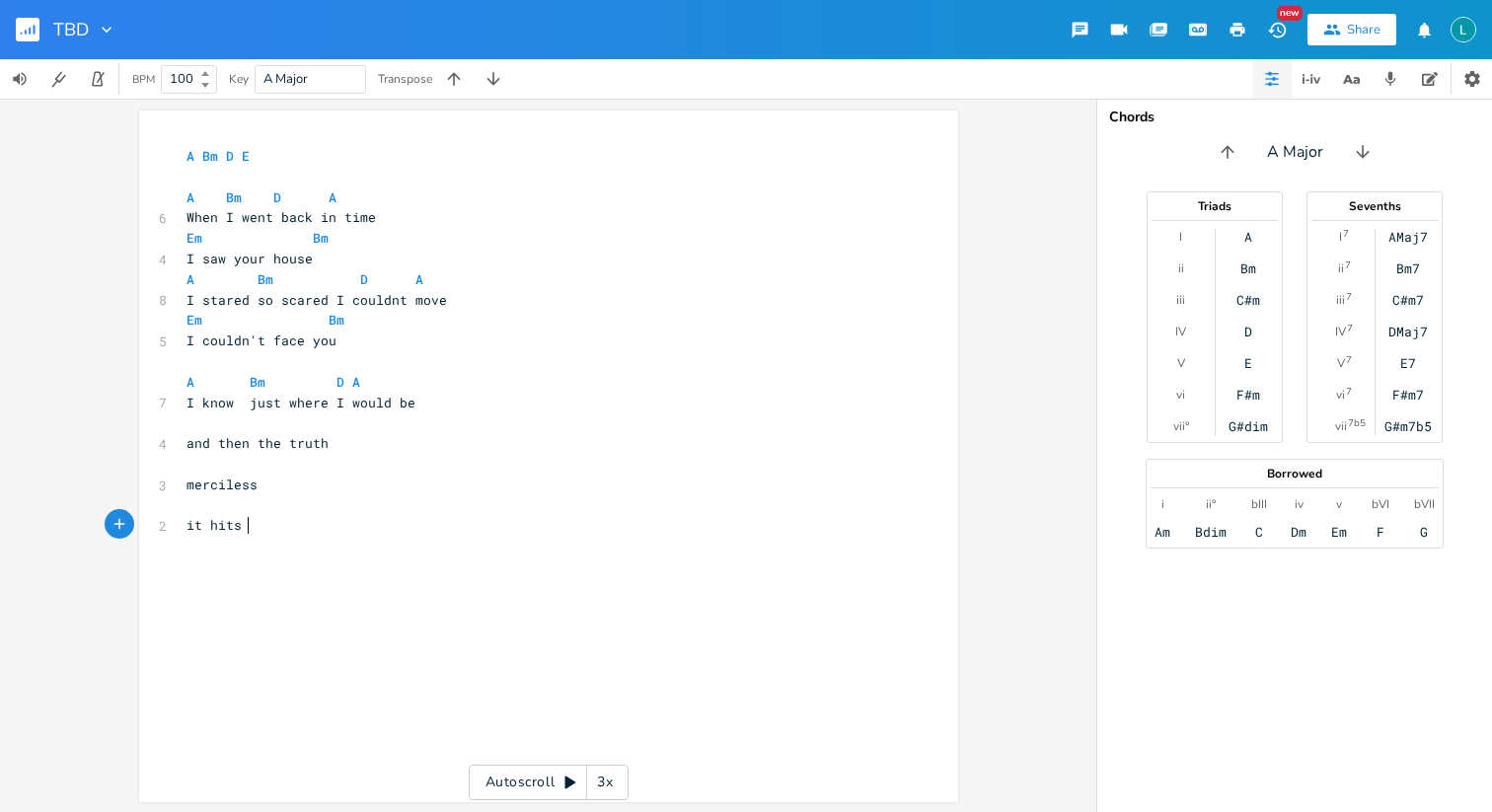
scroll to position [0, 53]
type textarea "Em"
type textarea "I could't face me"
type textarea "Dm"
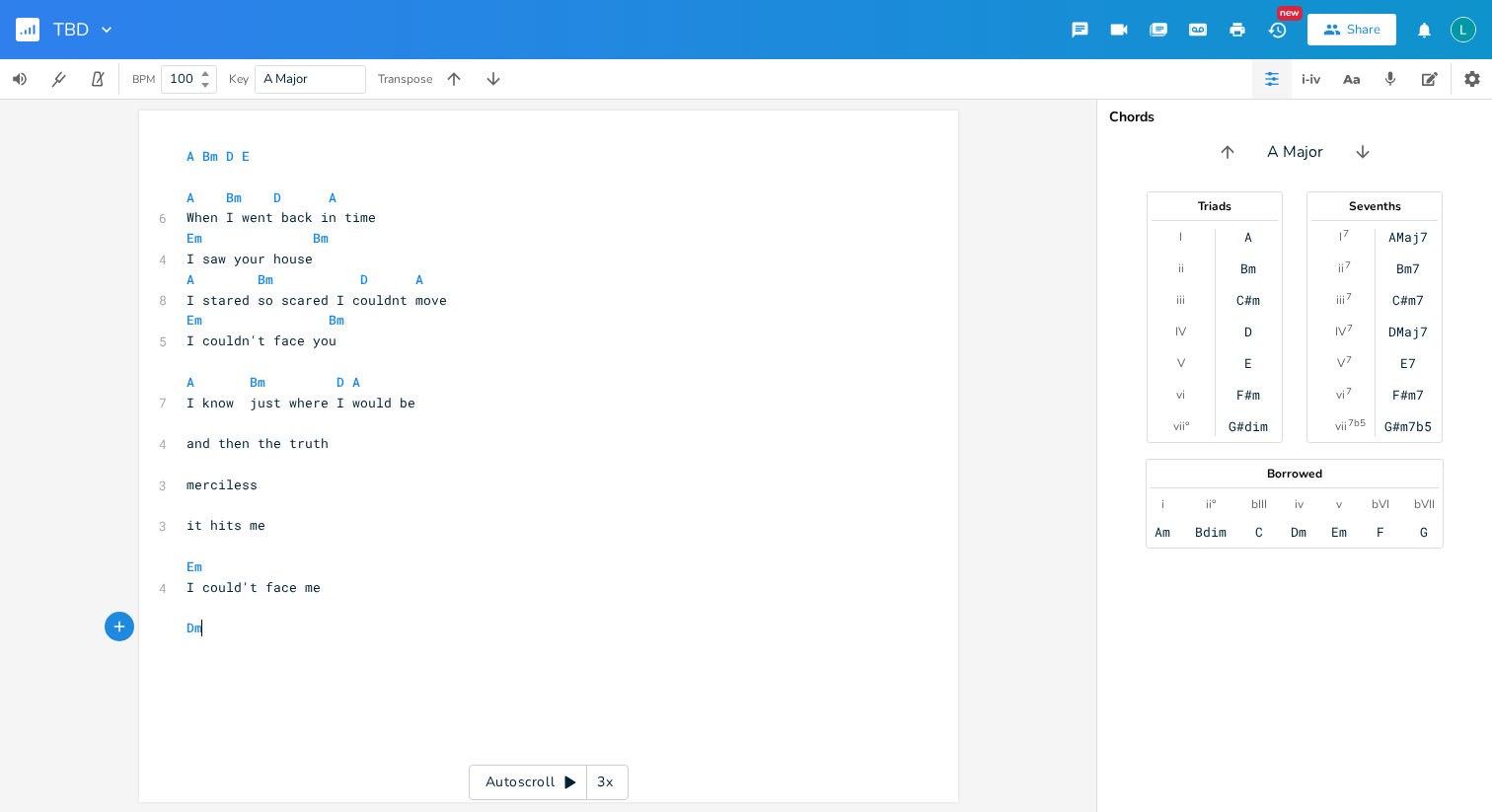
scroll to position [0, 20]
click at [221, 480] on icon "Close" at bounding box center [225, 487] width 14 height 14
click at [263, 417] on pre "​" at bounding box center [538, 422] width 712 height 21
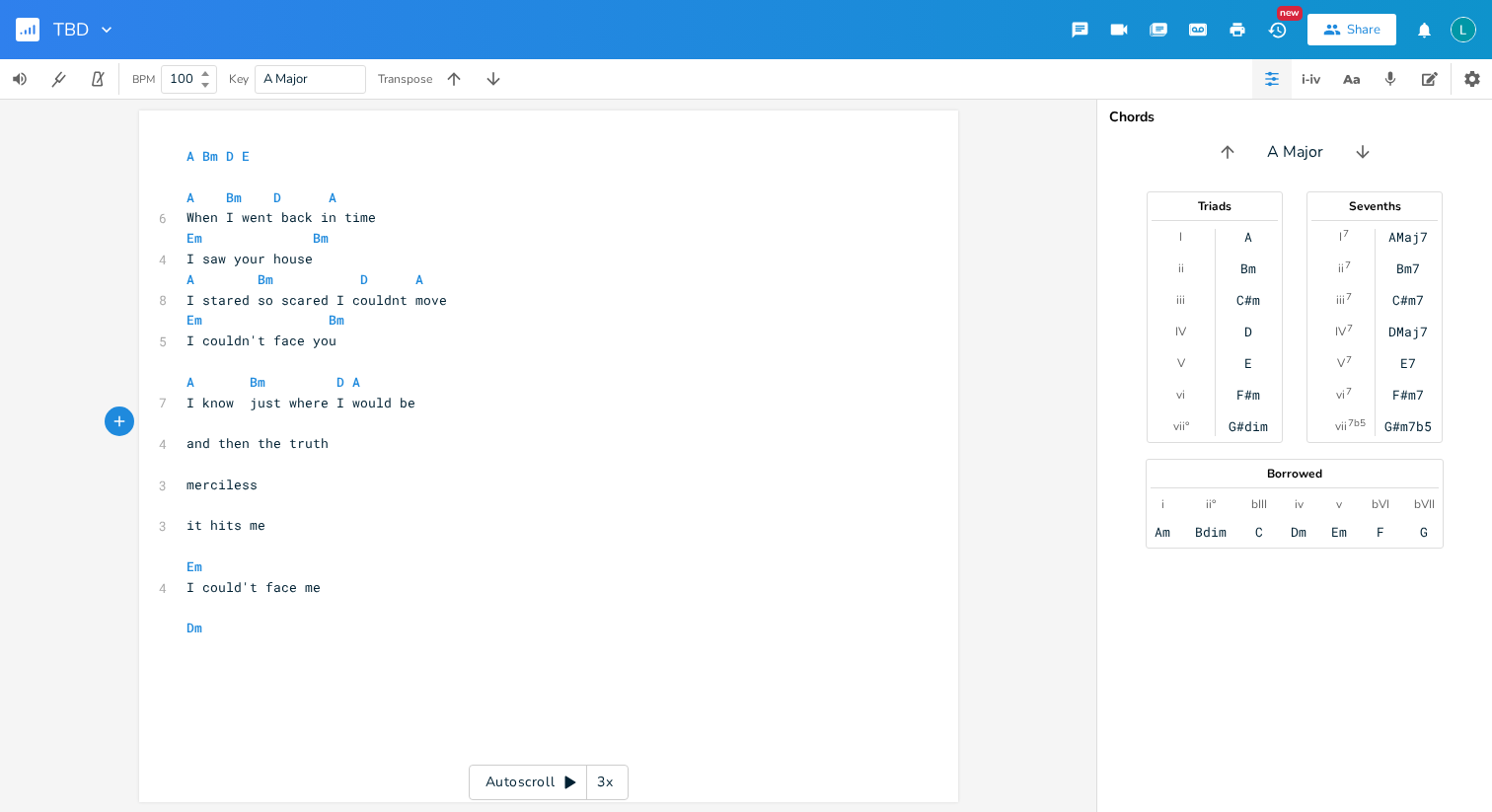
type textarea "Bm"
click at [195, 461] on pre "​" at bounding box center [538, 463] width 712 height 21
click at [182, 483] on pre "merciless" at bounding box center [538, 484] width 712 height 21
click at [186, 481] on span "it hits me" at bounding box center [226, 484] width 79 height 18
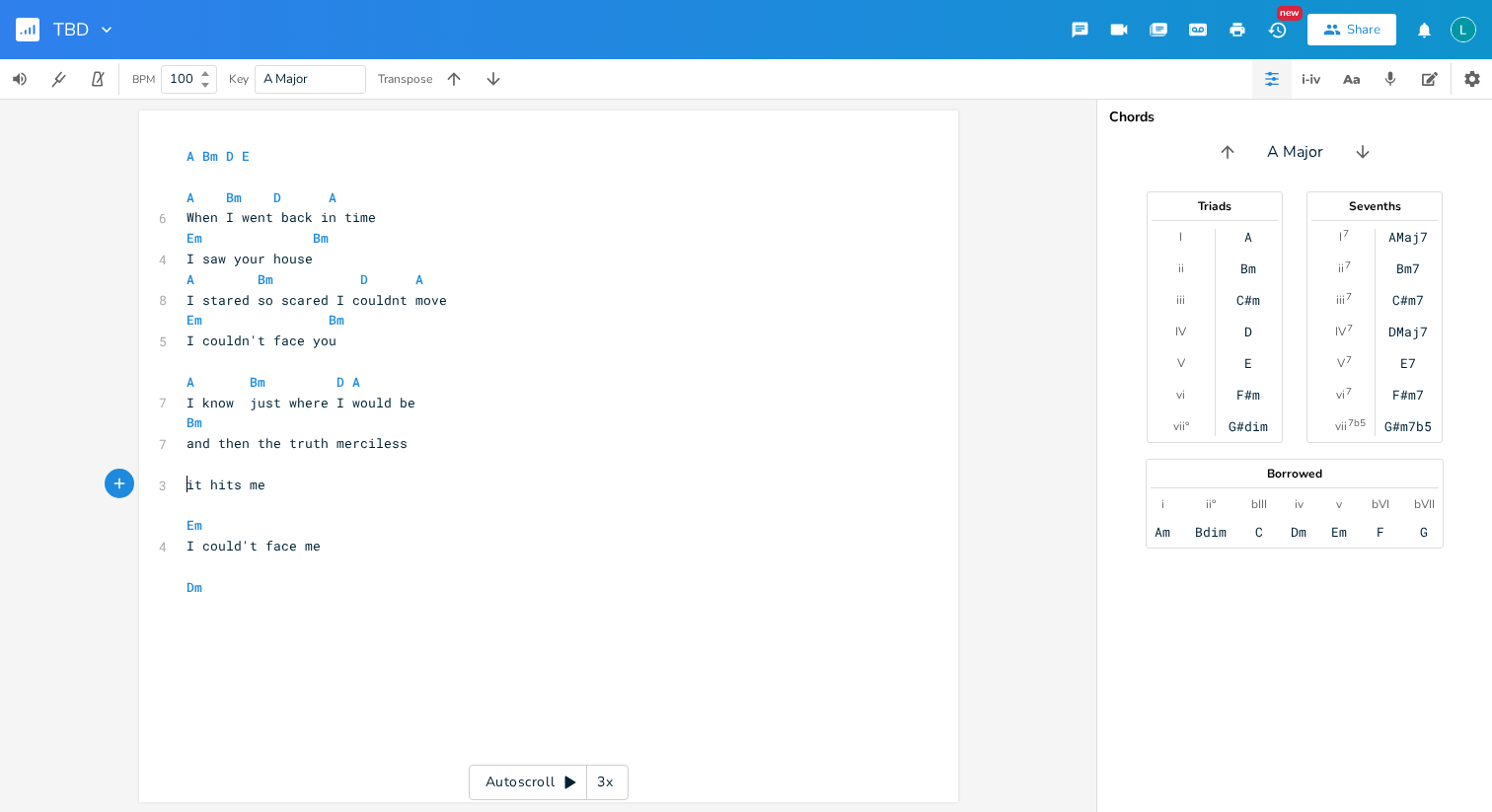
click at [182, 471] on pre "​" at bounding box center [538, 463] width 712 height 21
type textarea "A"
click at [248, 485] on span "it hits me" at bounding box center [226, 484] width 79 height 18
click at [250, 484] on span "it hits me" at bounding box center [226, 484] width 79 height 18
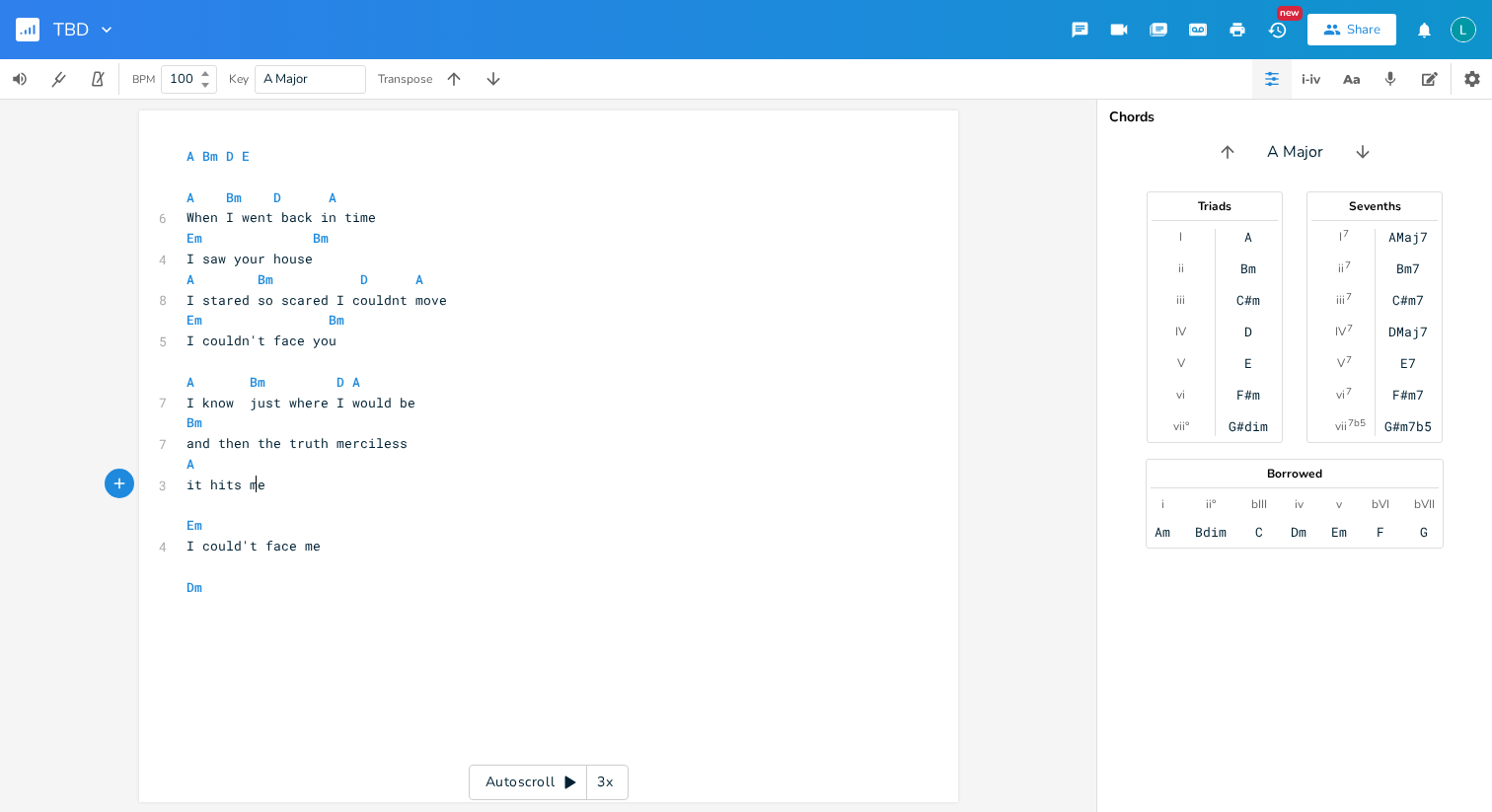
click at [250, 484] on span "it hits me" at bounding box center [226, 484] width 79 height 18
type textarea "me"
click at [303, 470] on icon "button" at bounding box center [315, 466] width 24 height 24
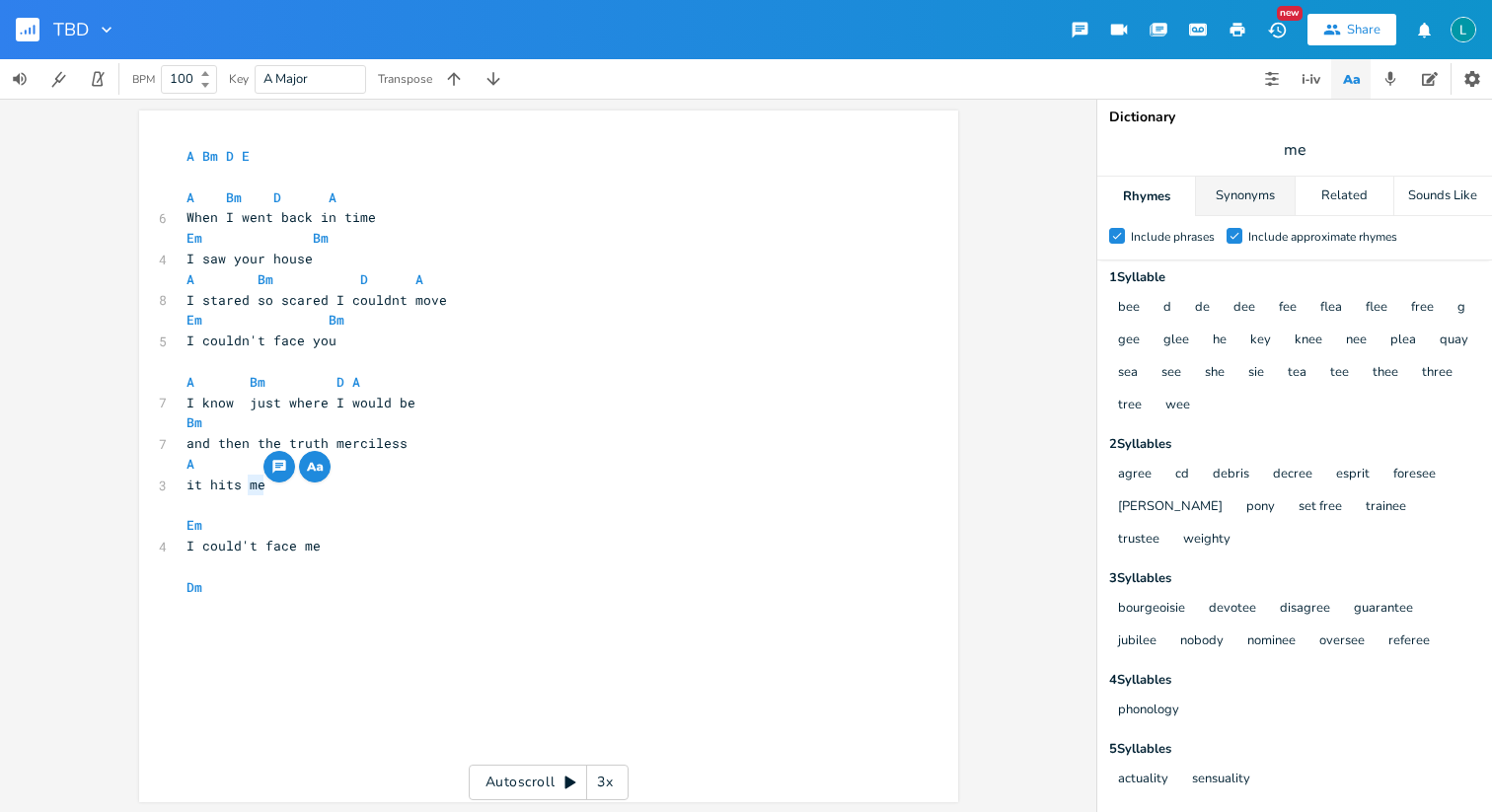
click at [1263, 187] on div "Synonyms" at bounding box center [1245, 196] width 98 height 40
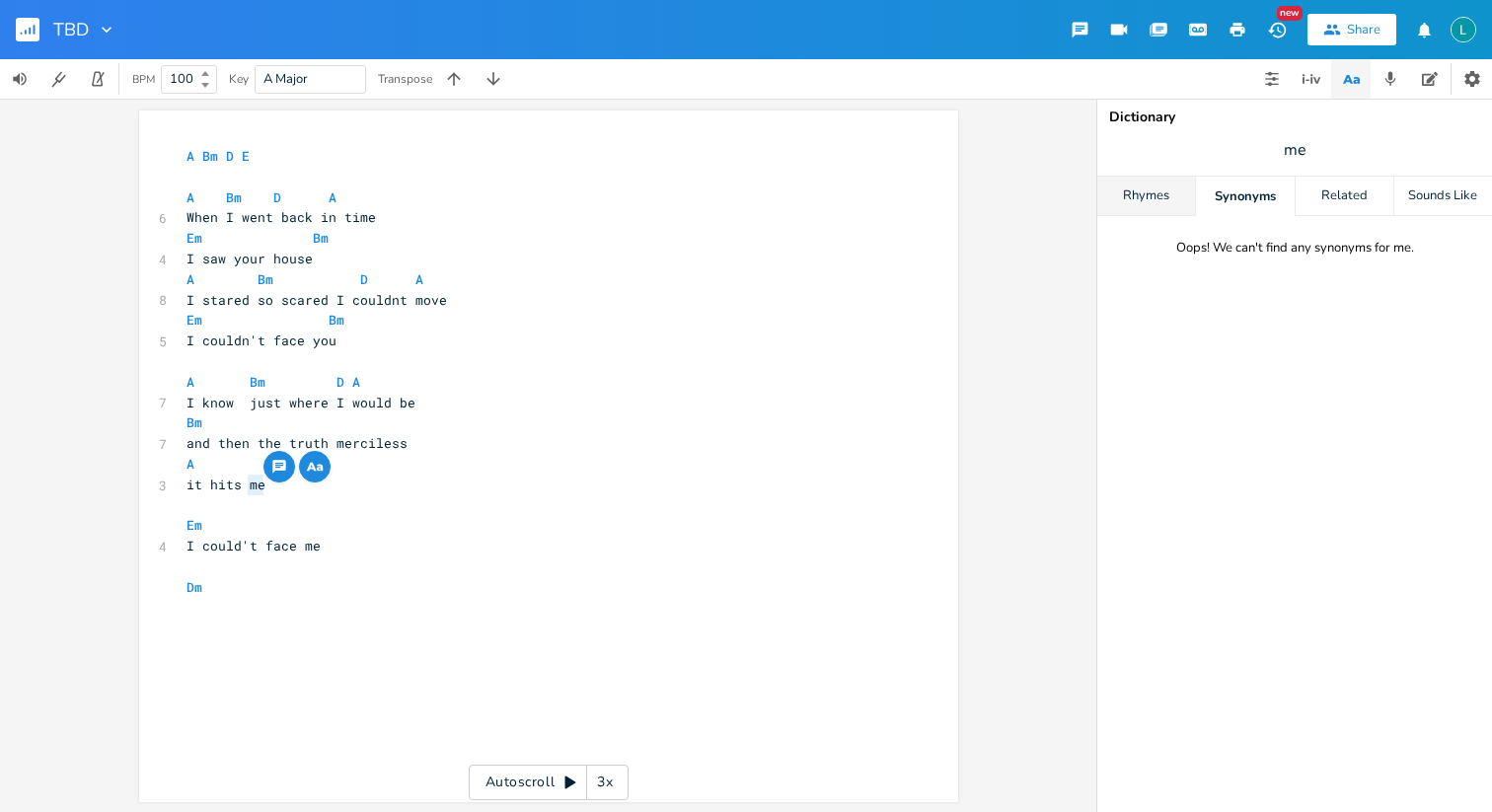
click at [1121, 191] on div "Rhymes" at bounding box center [1146, 196] width 98 height 40
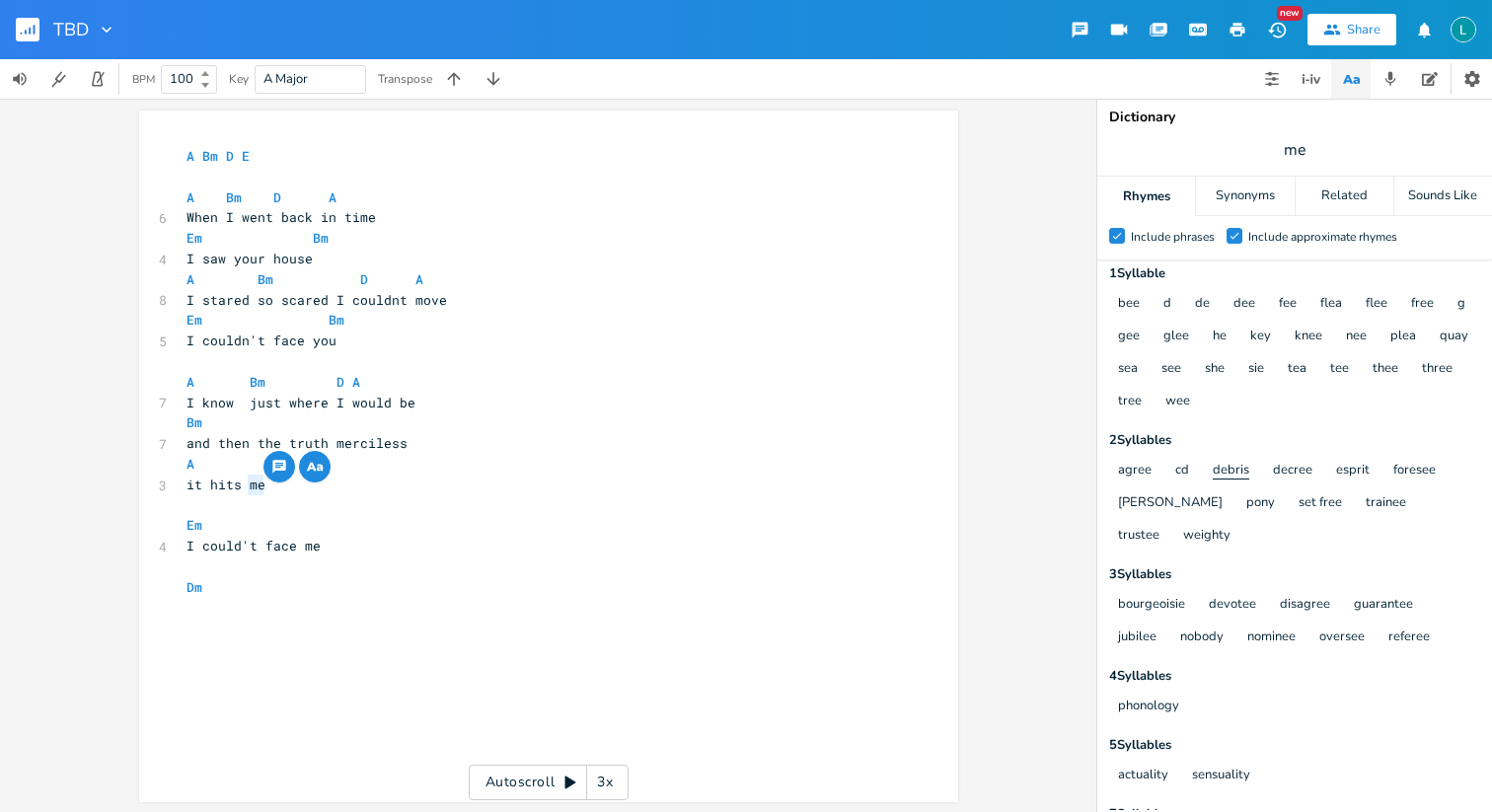
scroll to position [0, 0]
click at [242, 483] on span "it hits me" at bounding box center [226, 484] width 79 height 18
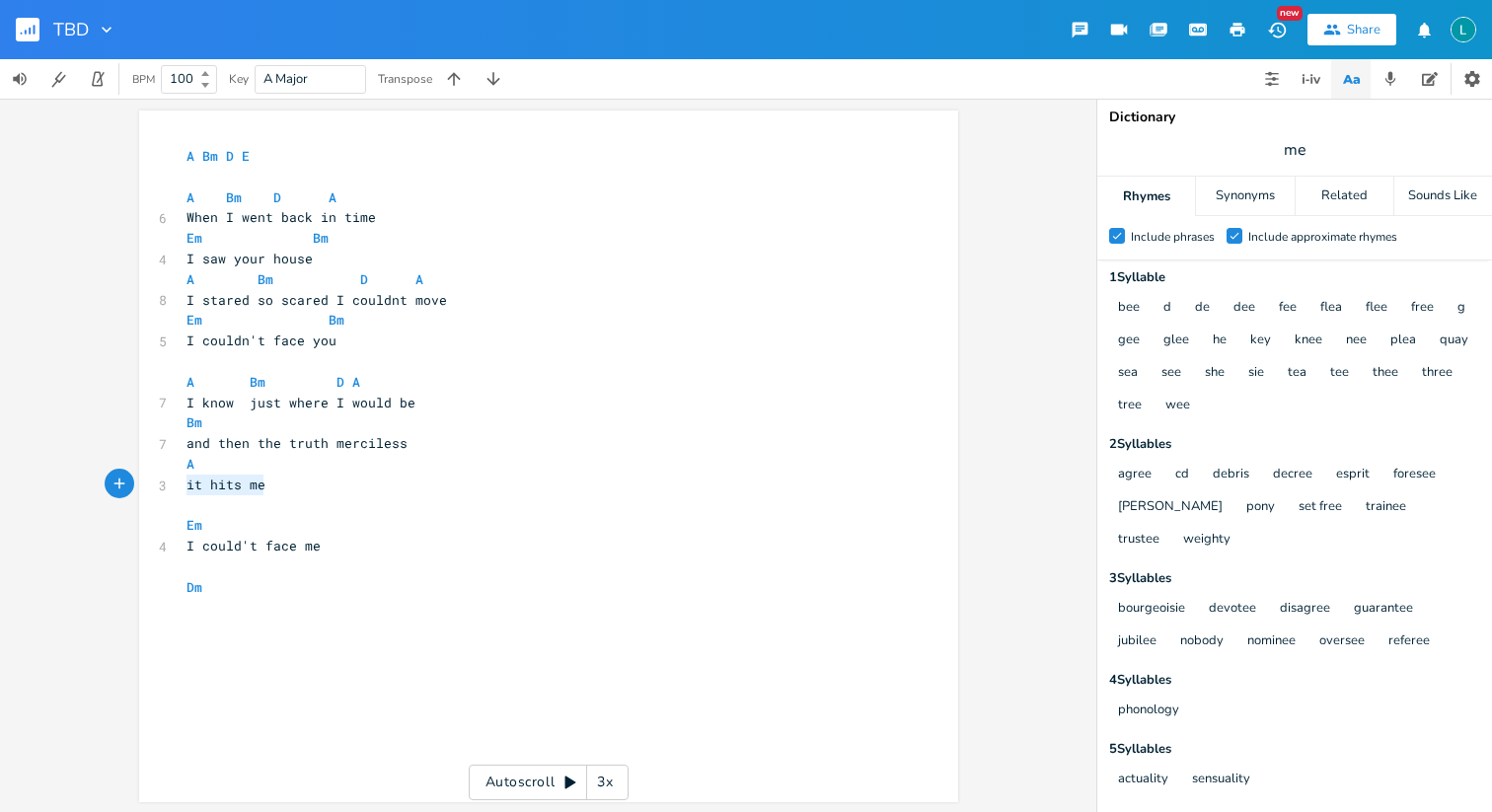
drag, startPoint x: 242, startPoint y: 483, endPoint x: 160, endPoint y: 483, distance: 82.0
click at [160, 483] on div "it hits me x A Bm D E ​ A Bm D A 6 When I went back in time Em Bm 4 I saw your …" at bounding box center [548, 457] width 819 height 691
type textarea "makes me see"
click at [184, 501] on pre "​" at bounding box center [538, 505] width 712 height 21
